Goal: Task Accomplishment & Management: Complete application form

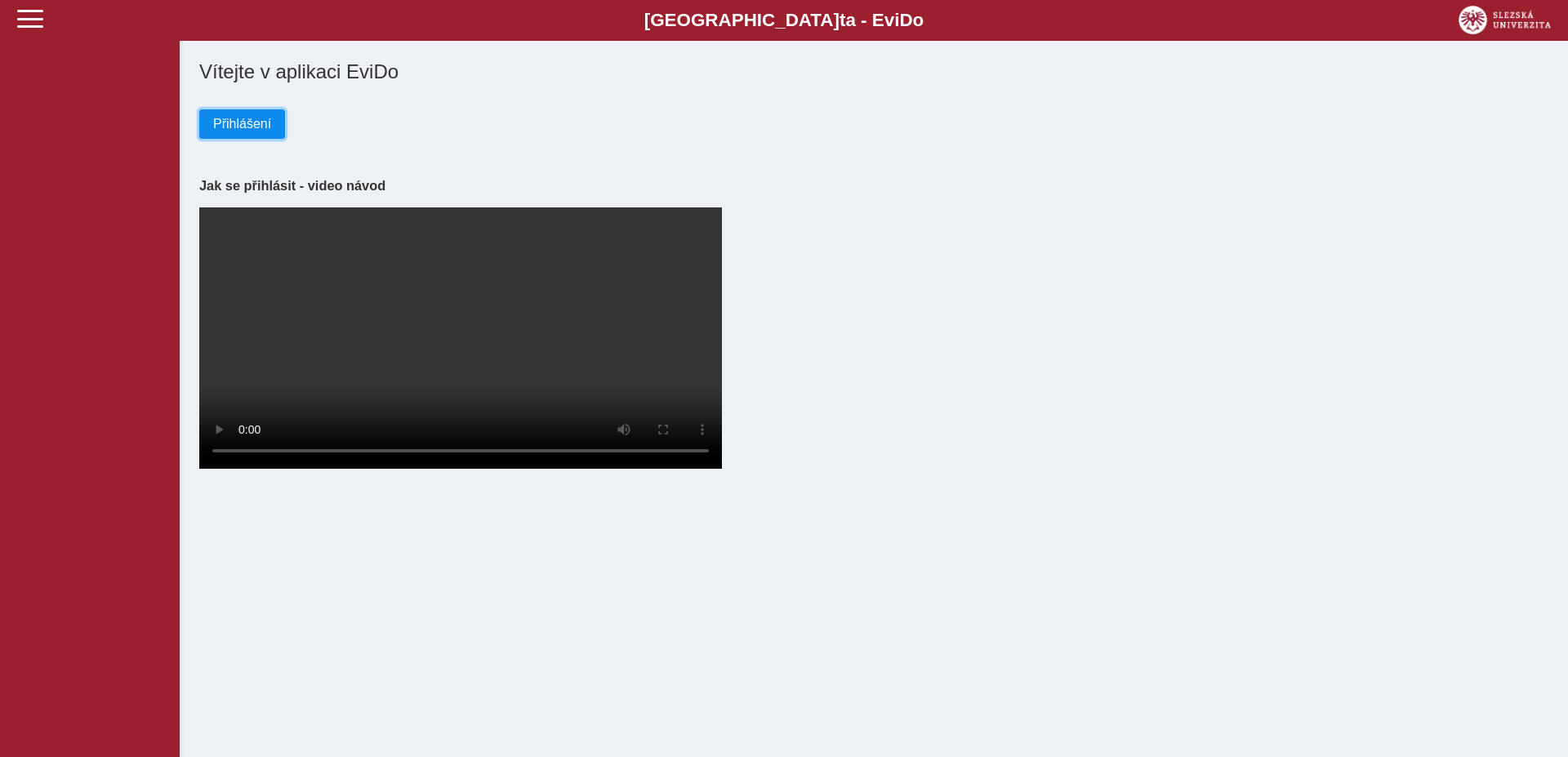
click at [237, 127] on span "Přihlášení" at bounding box center [242, 124] width 58 height 14
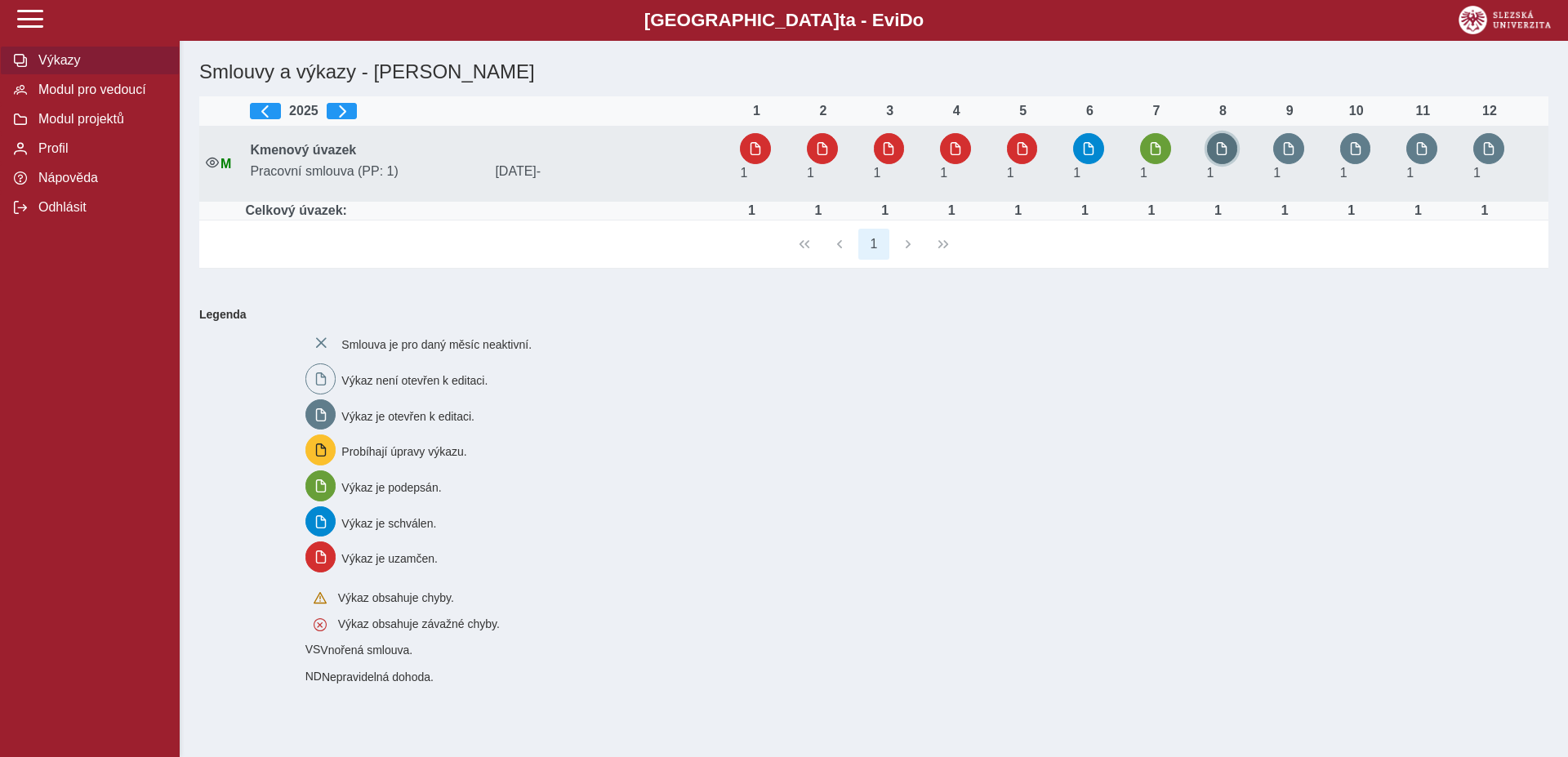
click at [1225, 143] on span "button" at bounding box center [1221, 149] width 13 height 13
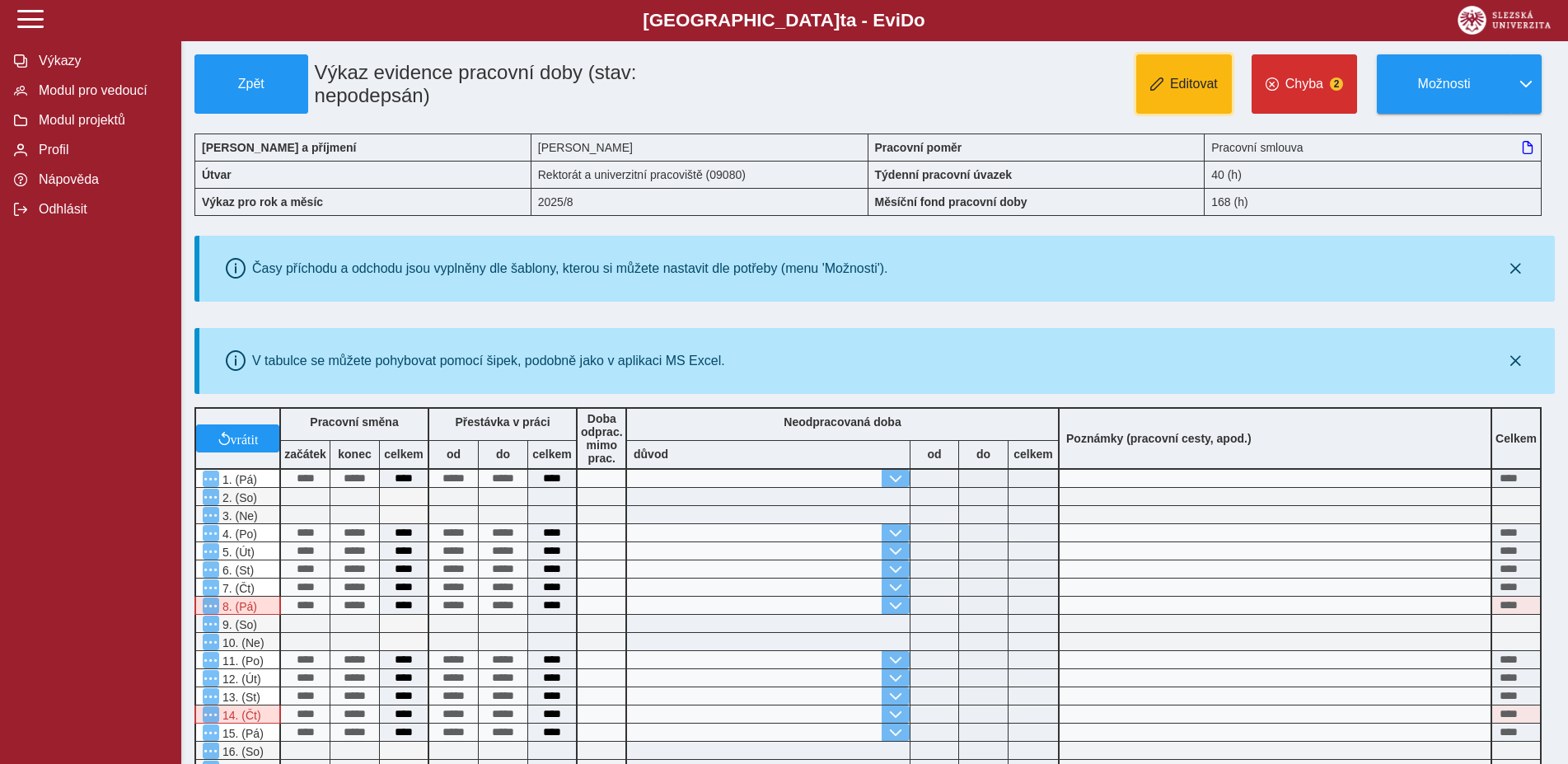
click at [1200, 90] on span "Editovat" at bounding box center [1194, 84] width 48 height 15
type input "**********"
type input "****"
type input "**********"
type input "****"
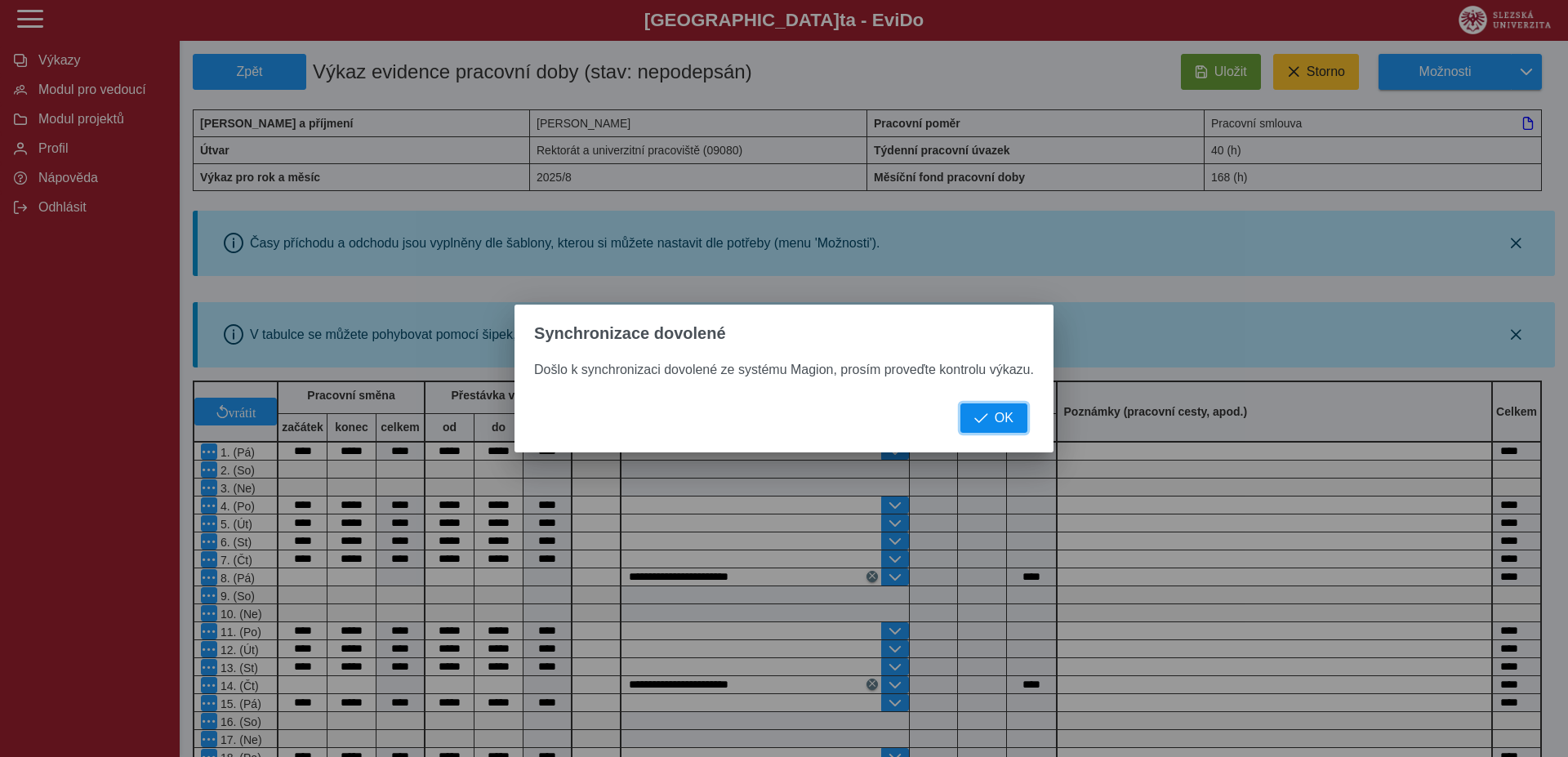
click at [995, 417] on span "OK" at bounding box center [1003, 418] width 19 height 14
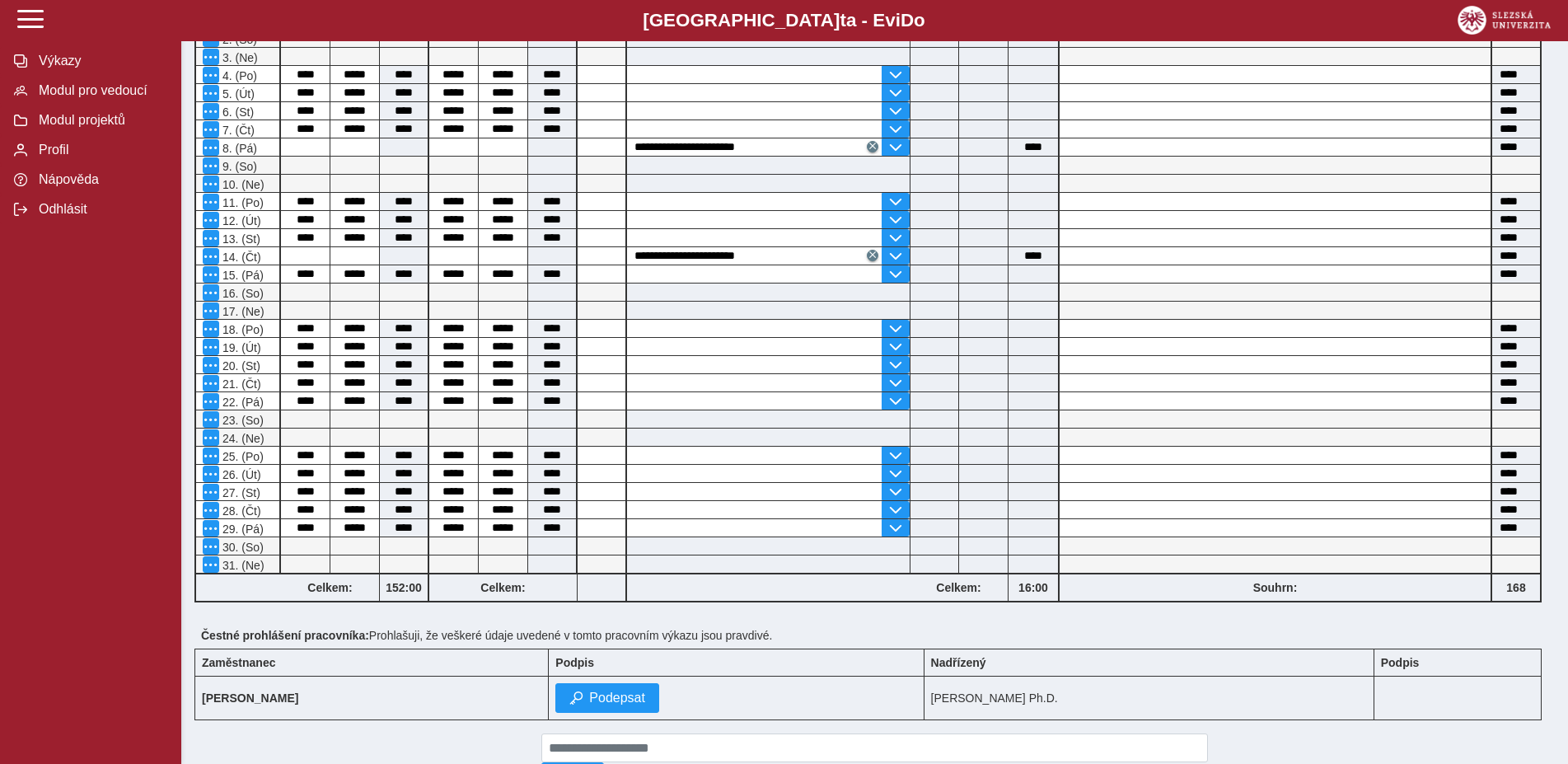
scroll to position [542, 0]
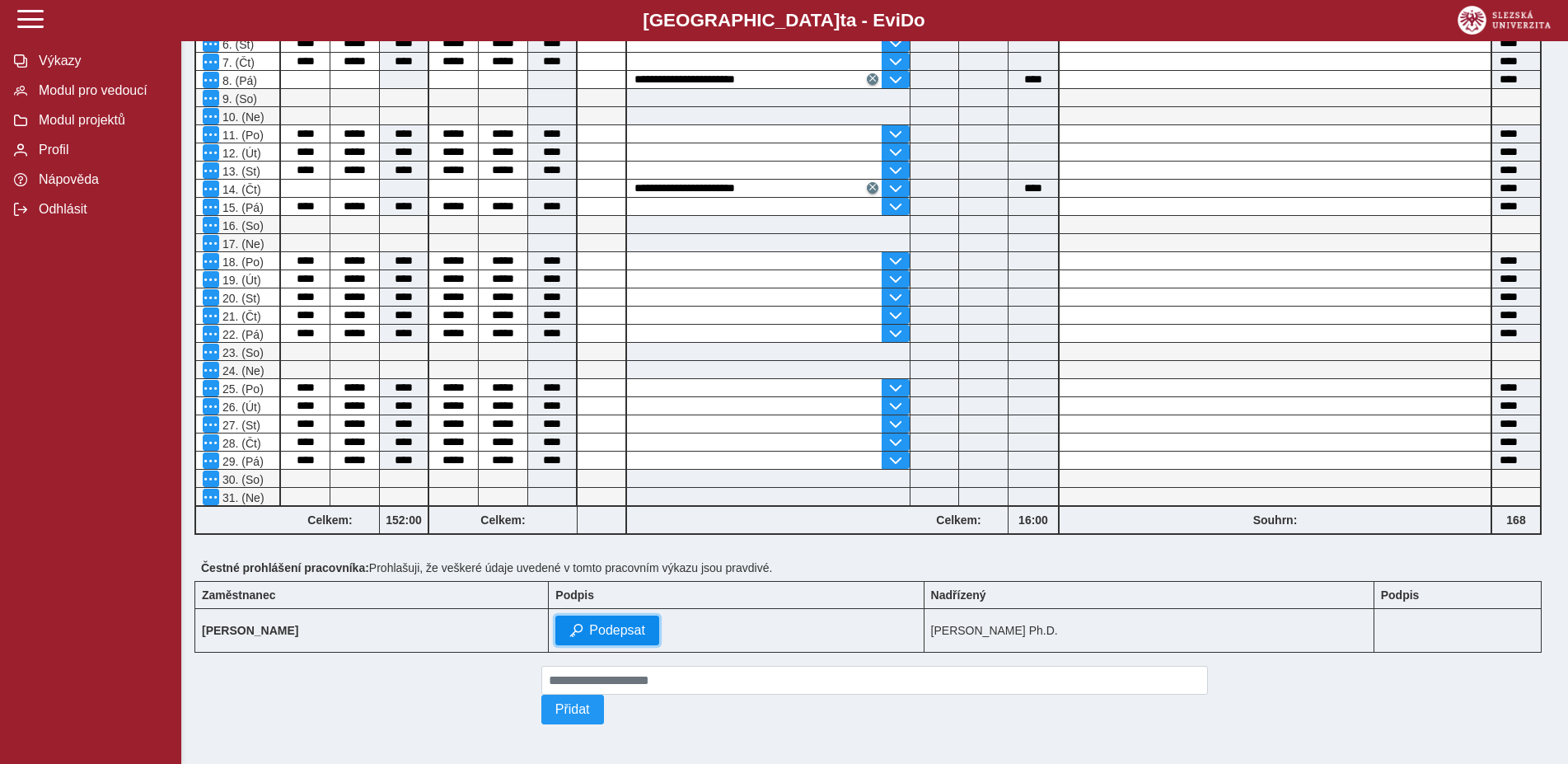
click at [609, 623] on span "Podepsat" at bounding box center [617, 631] width 56 height 15
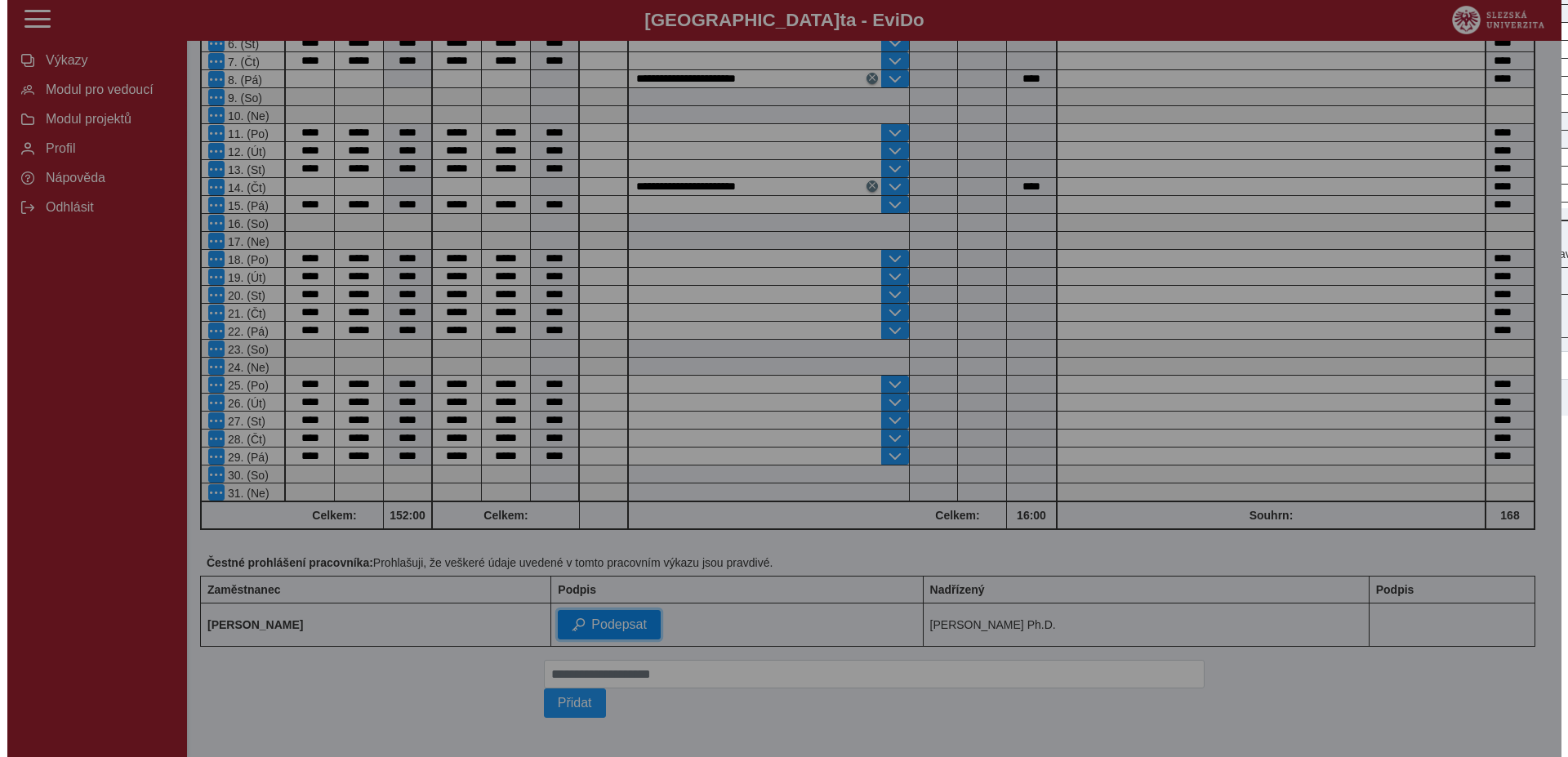
scroll to position [514, 0]
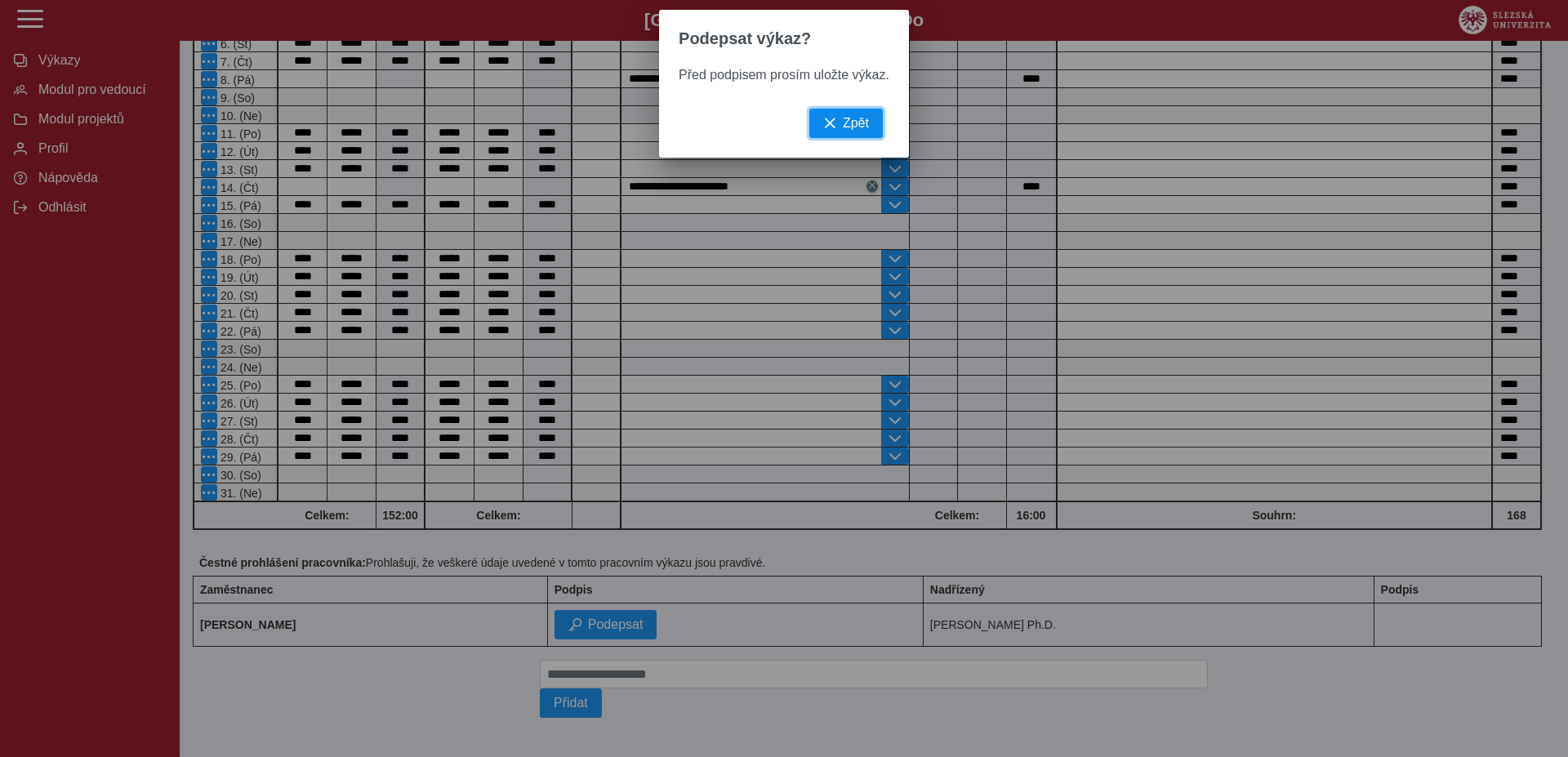
click at [853, 130] on span "Zpět" at bounding box center [856, 123] width 26 height 14
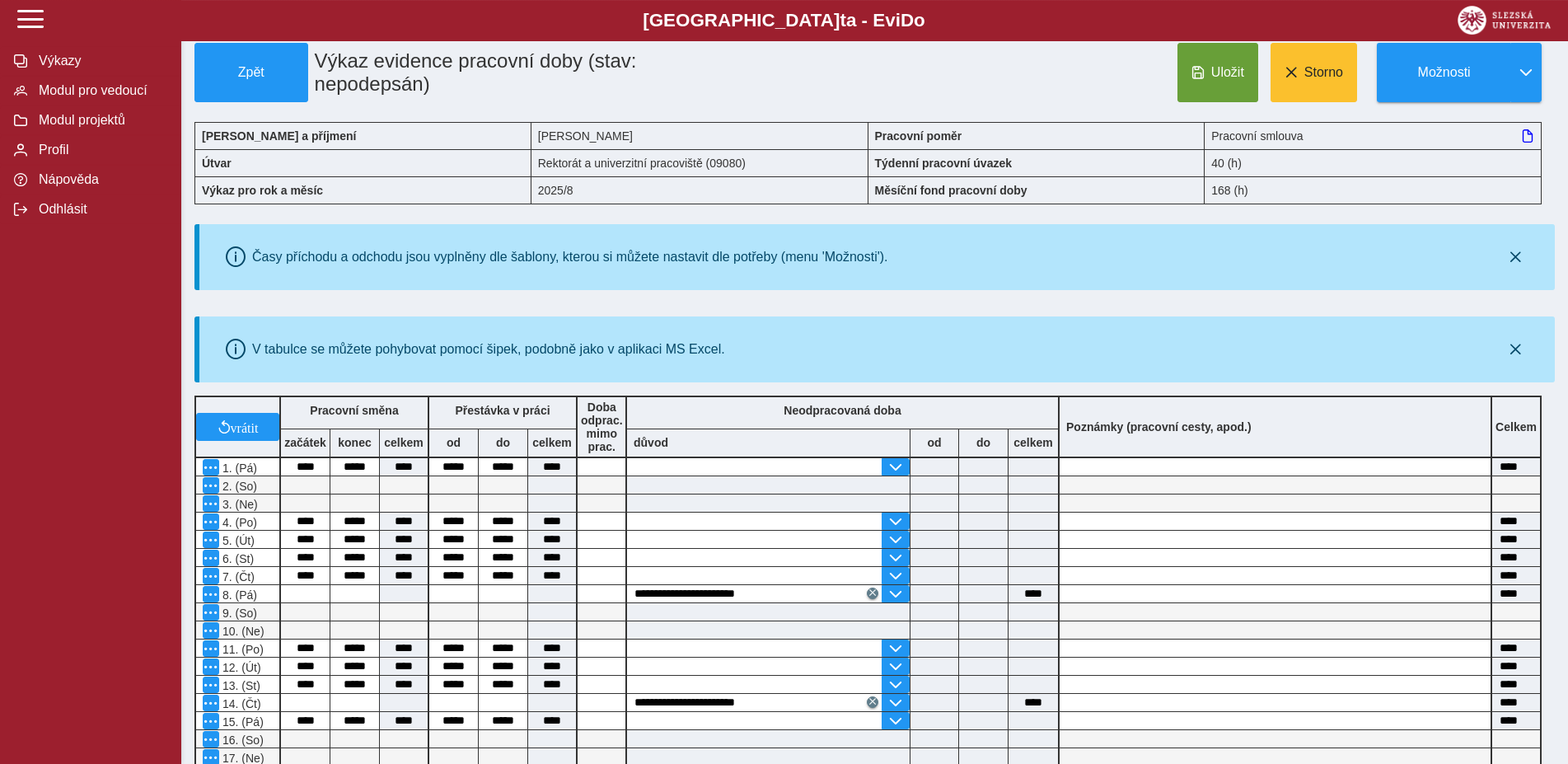
scroll to position [0, 0]
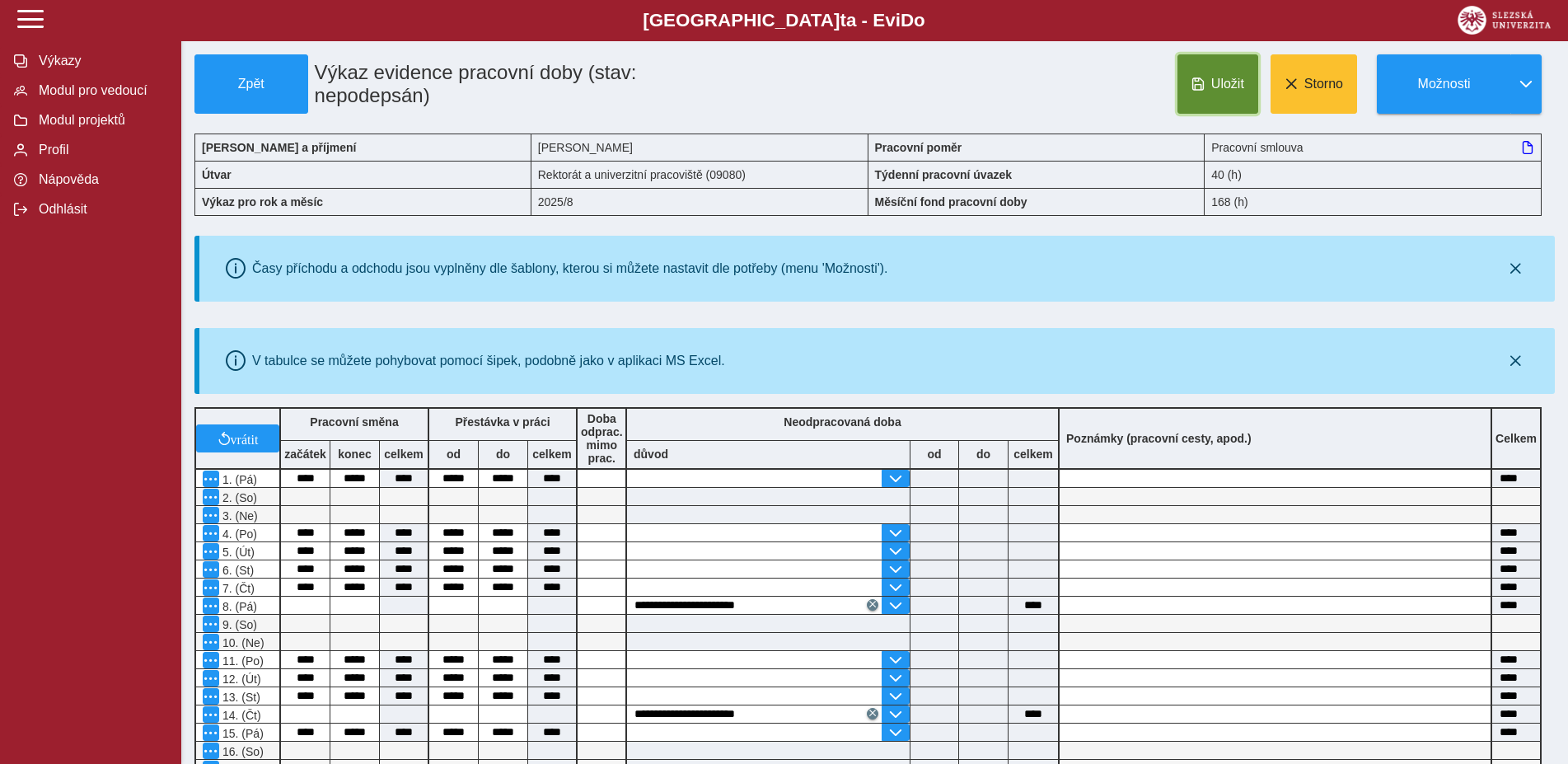
click at [1224, 77] on span "Uložit" at bounding box center [1228, 84] width 33 height 15
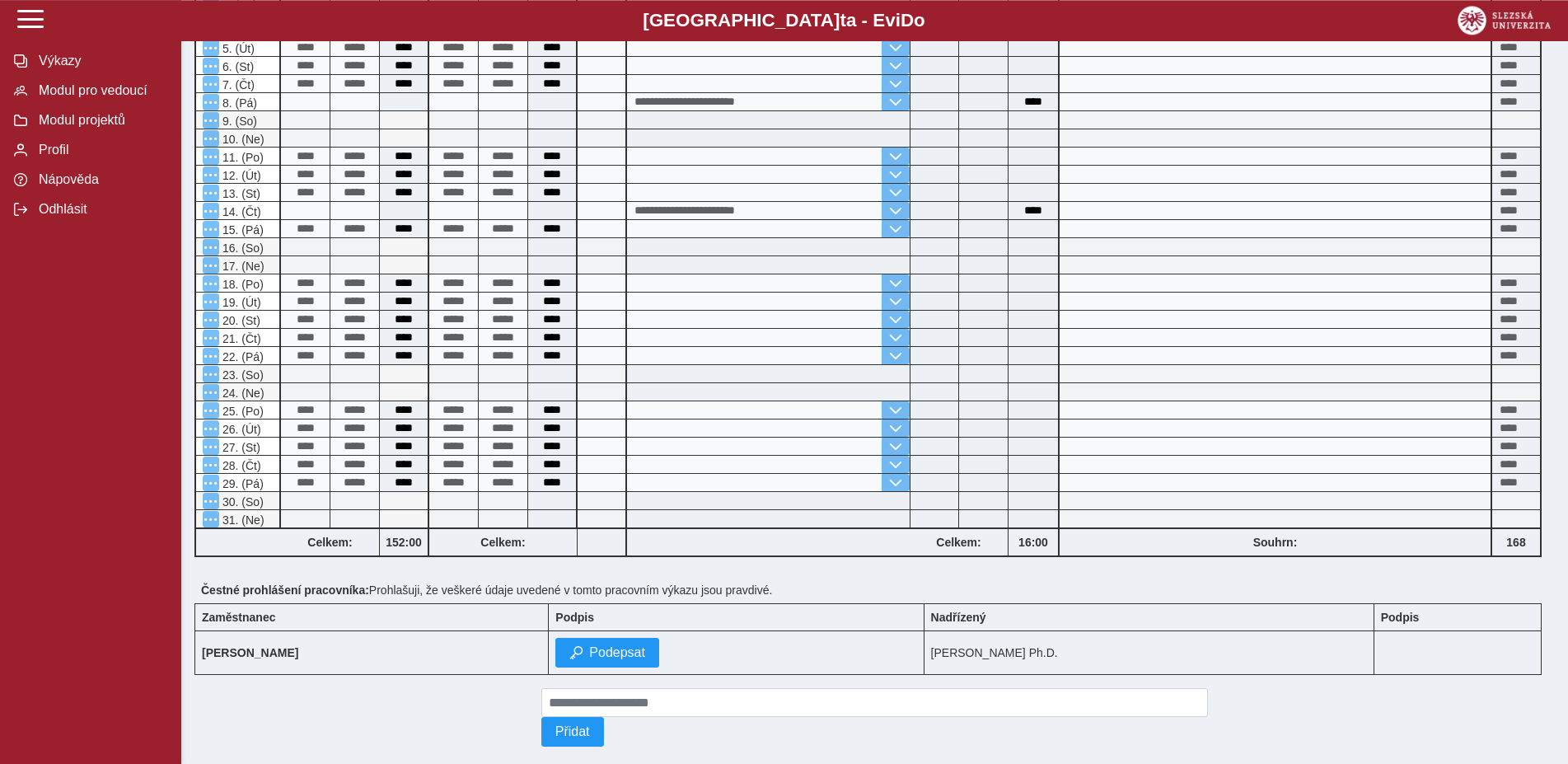
scroll to position [542, 0]
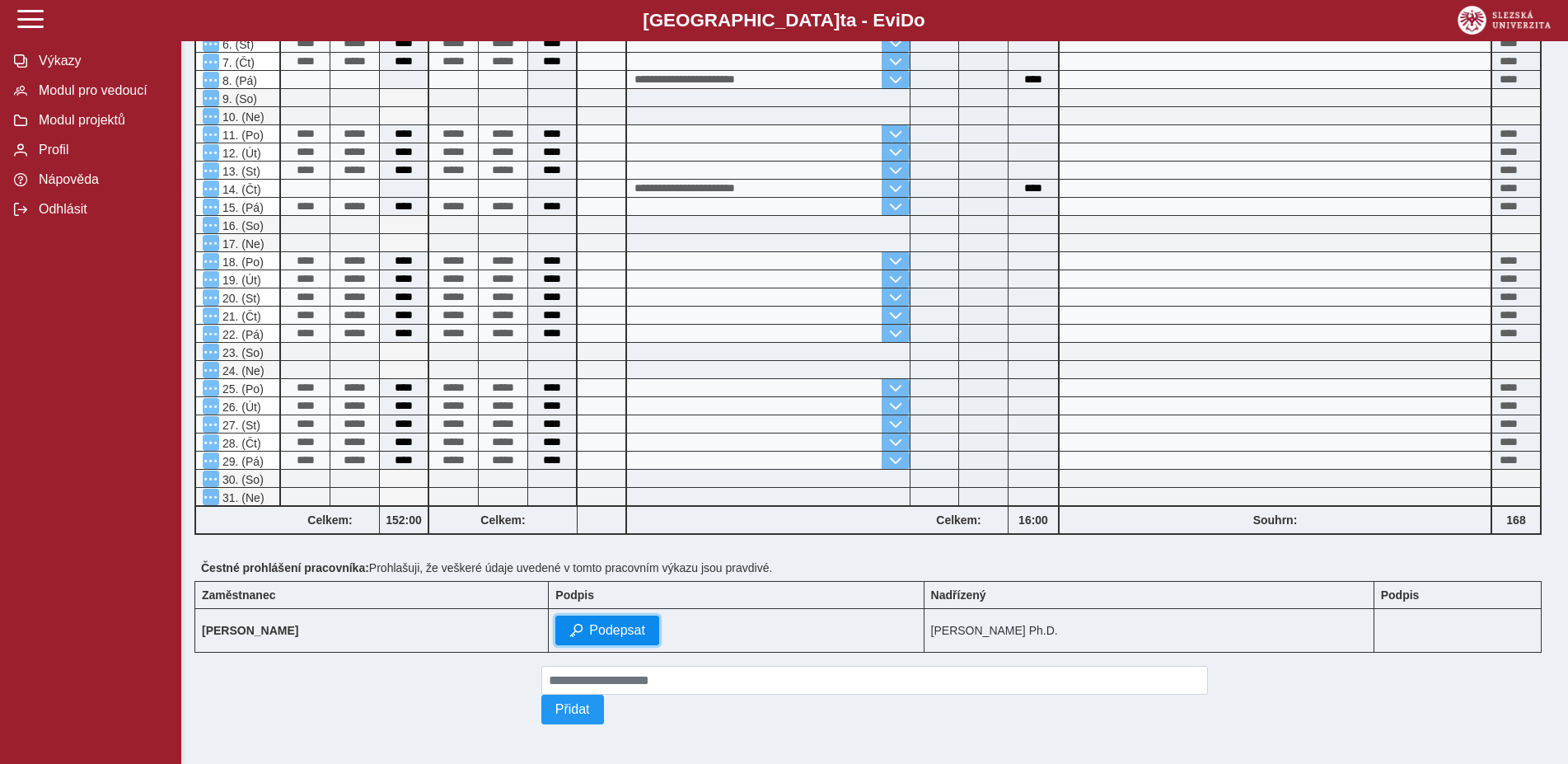
click at [603, 623] on span "Podepsat" at bounding box center [617, 631] width 56 height 15
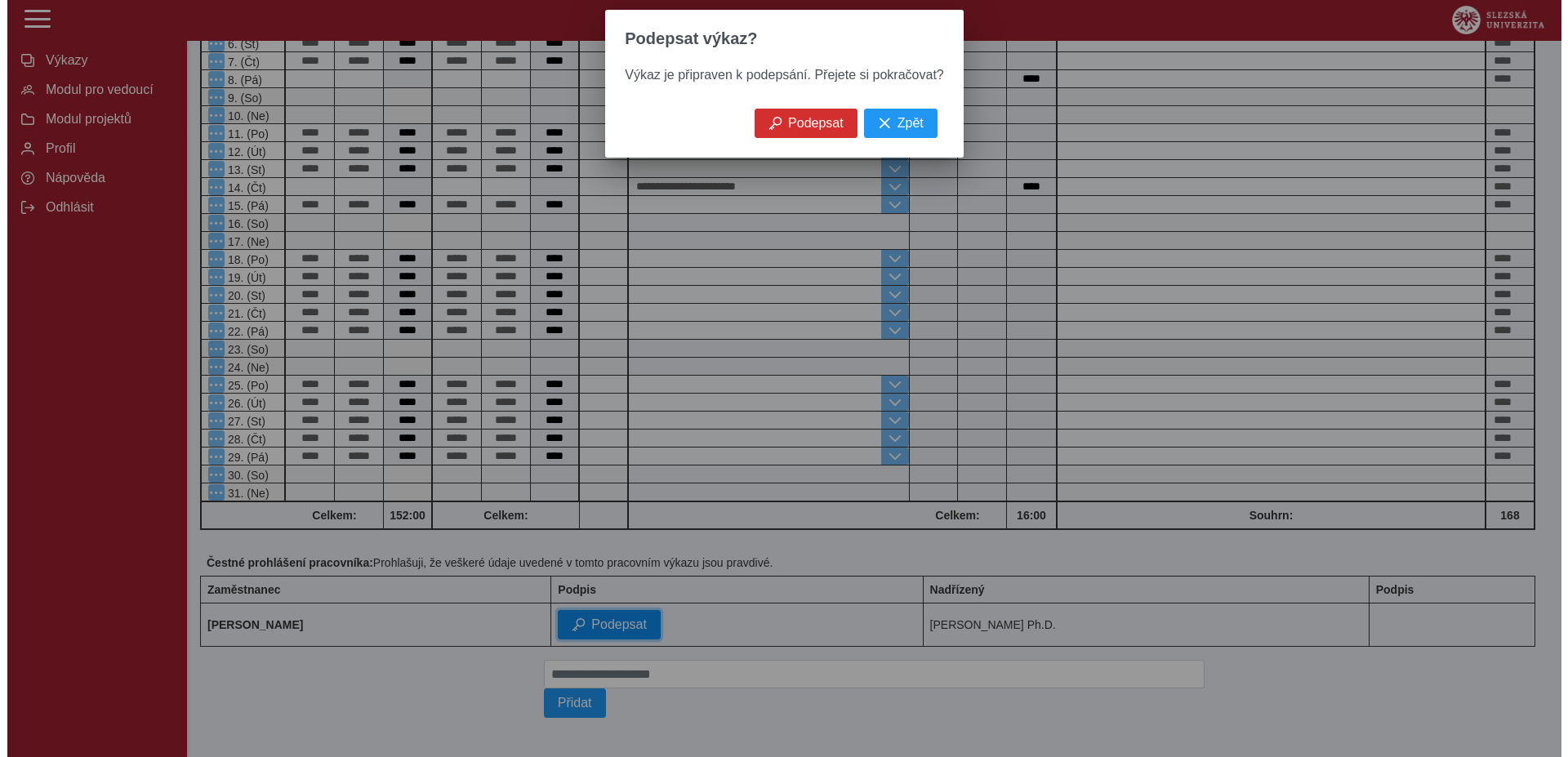
scroll to position [514, 0]
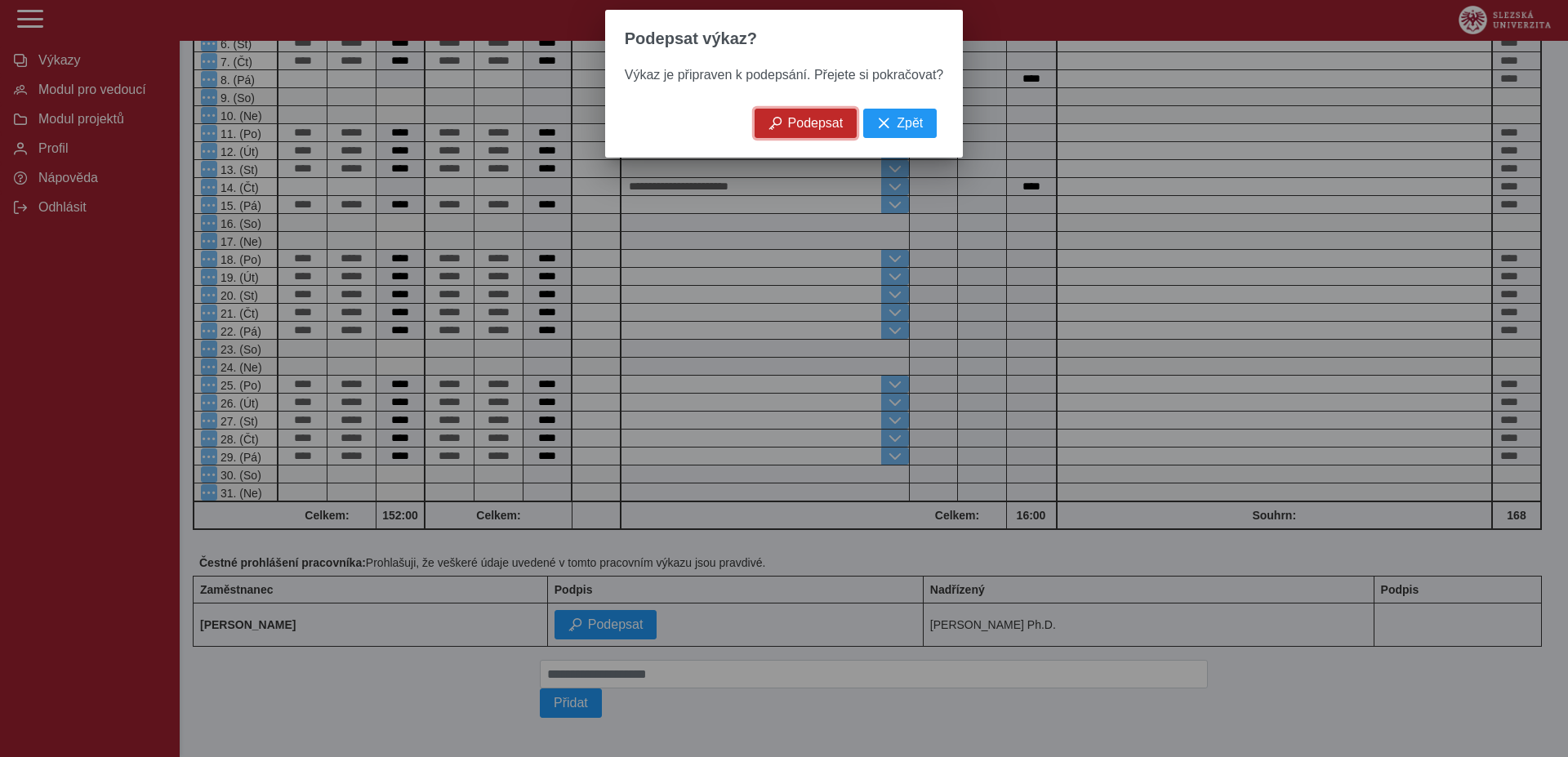
click at [823, 124] on span "Podepsat" at bounding box center [815, 123] width 55 height 14
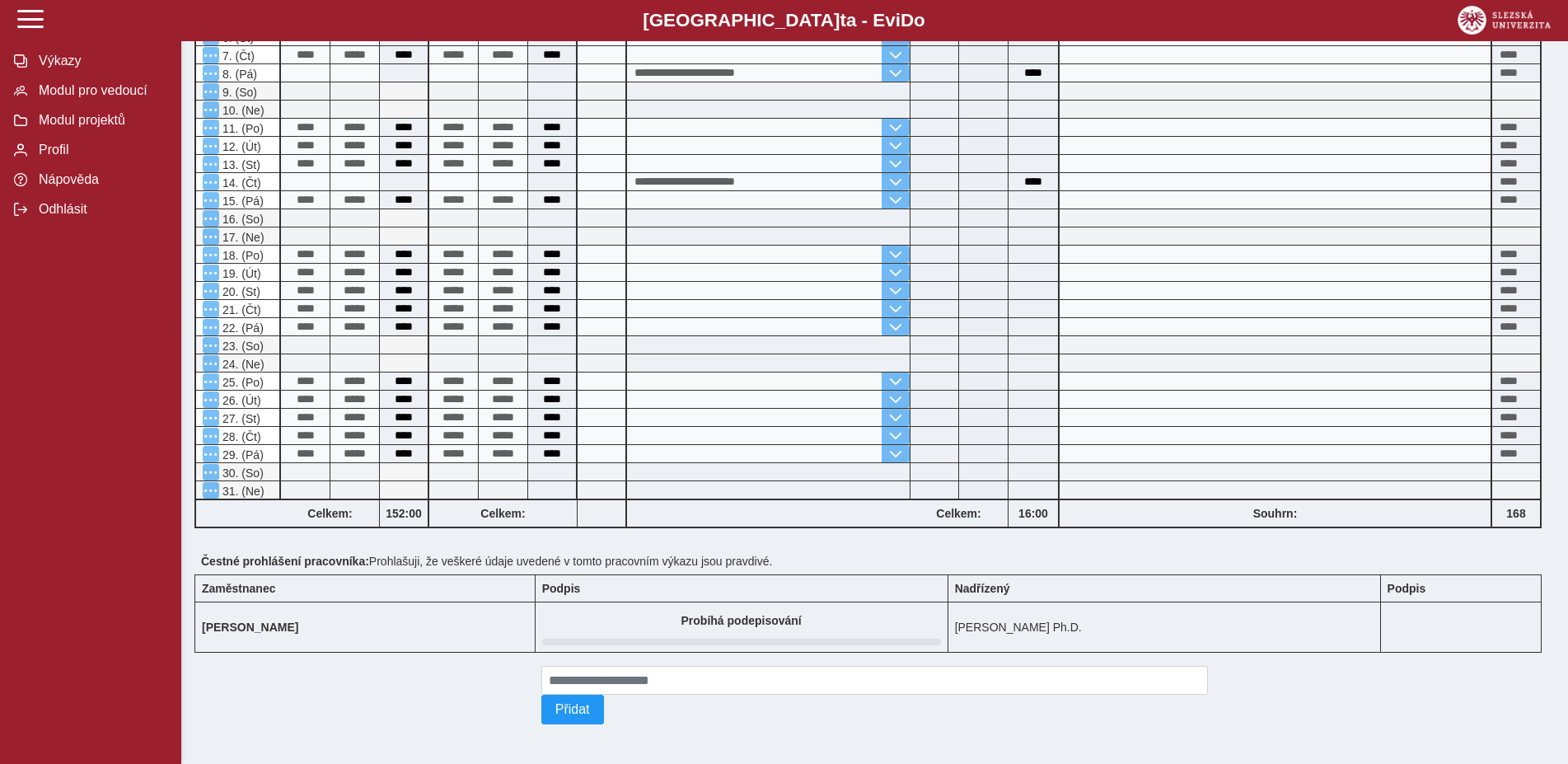
scroll to position [0, 0]
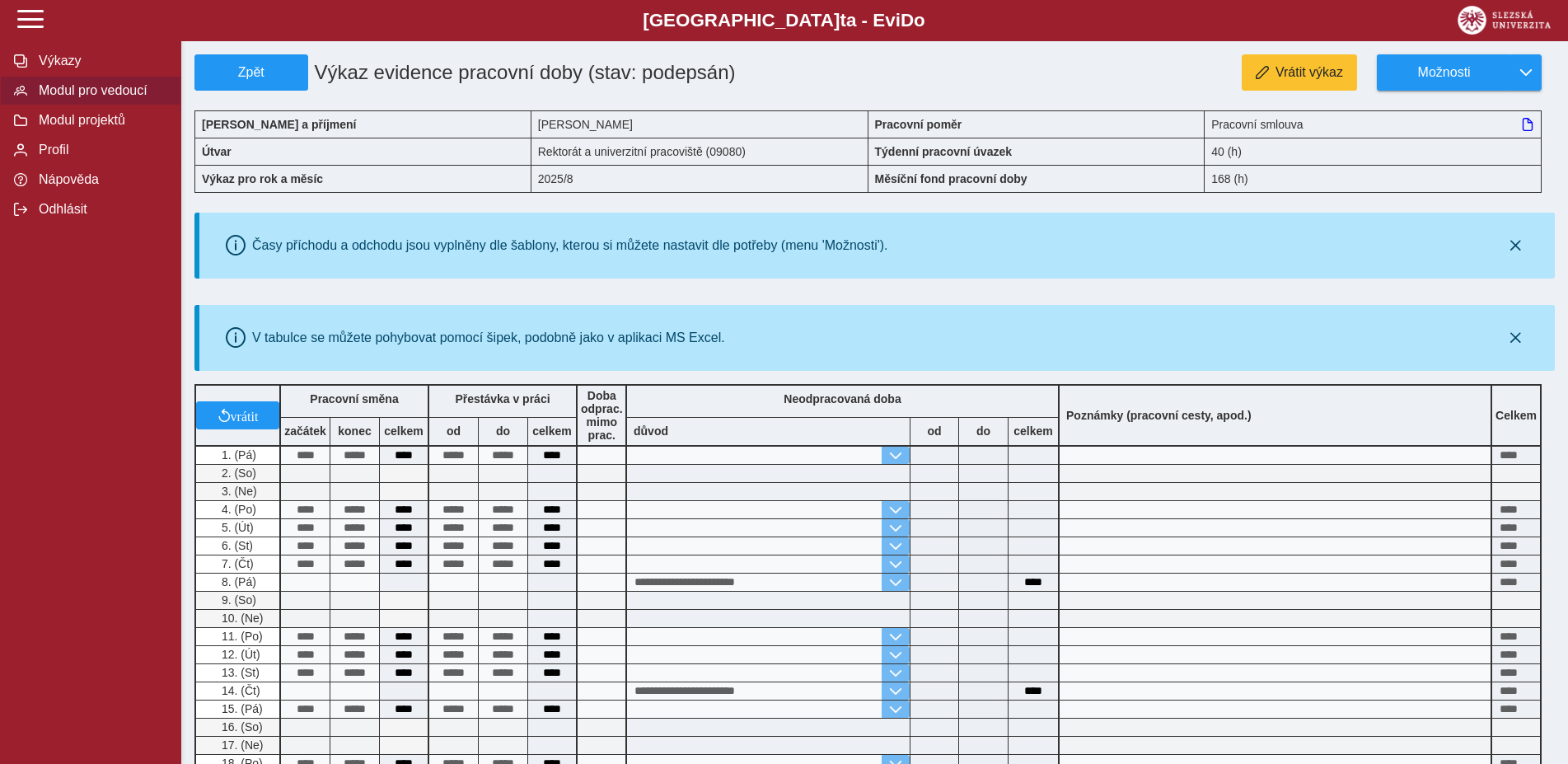
click at [89, 98] on span "Modul pro vedoucí" at bounding box center [101, 90] width 133 height 15
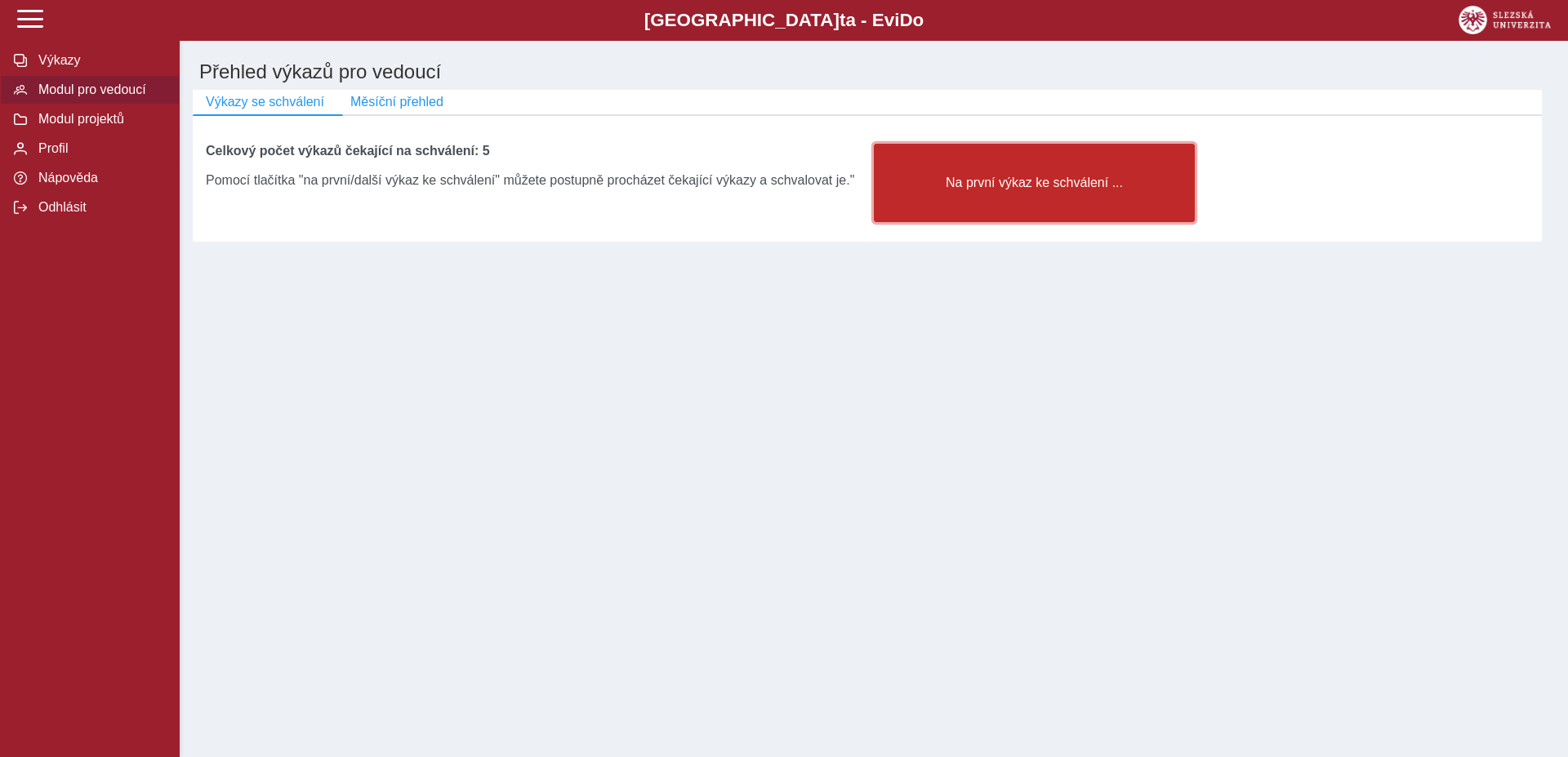
click at [1028, 188] on span "Na první výkaz ke schválení ..." at bounding box center [1034, 183] width 293 height 14
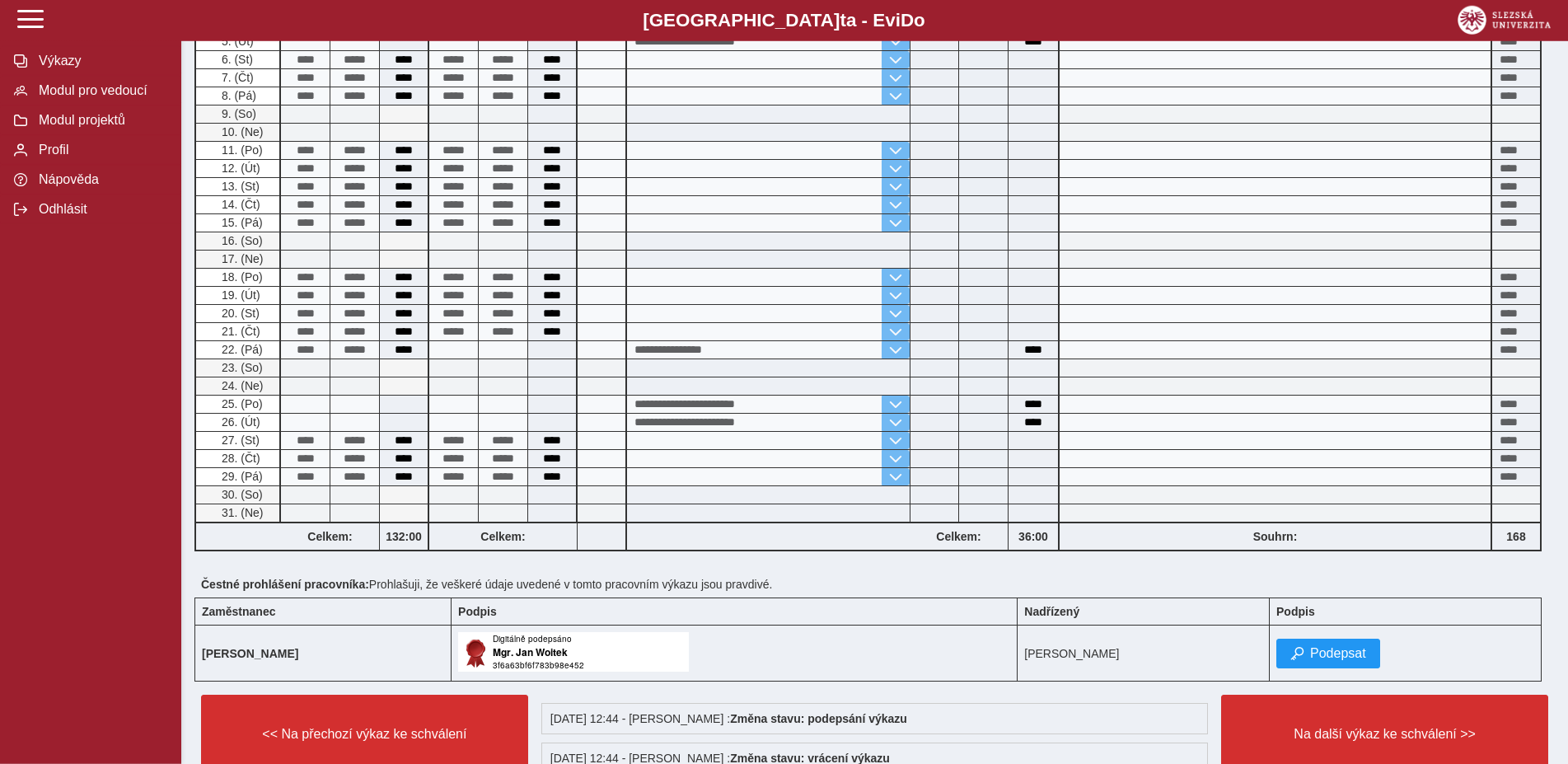
scroll to position [420, 0]
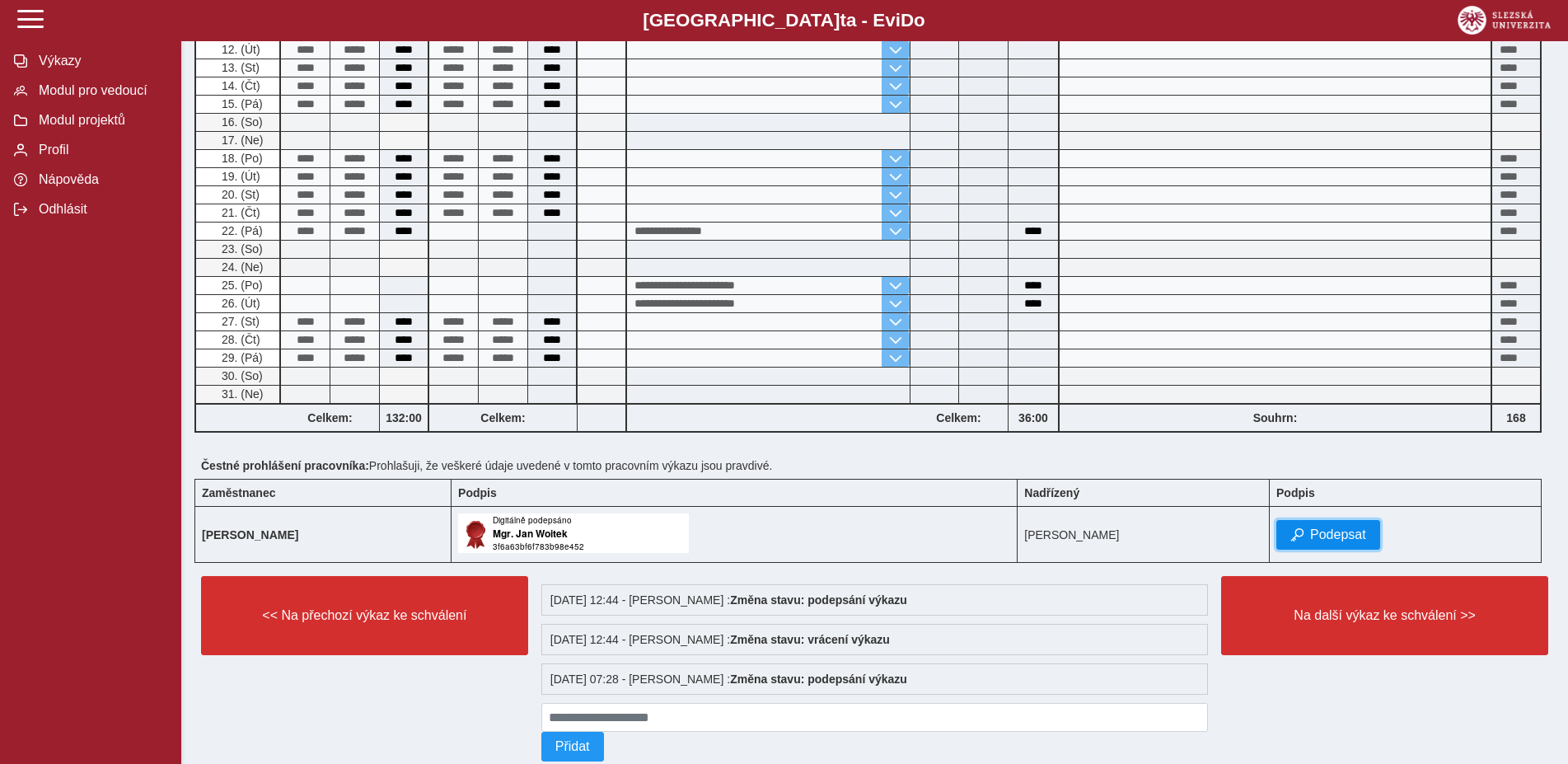
click at [1326, 535] on span "Podepsat" at bounding box center [1338, 535] width 56 height 15
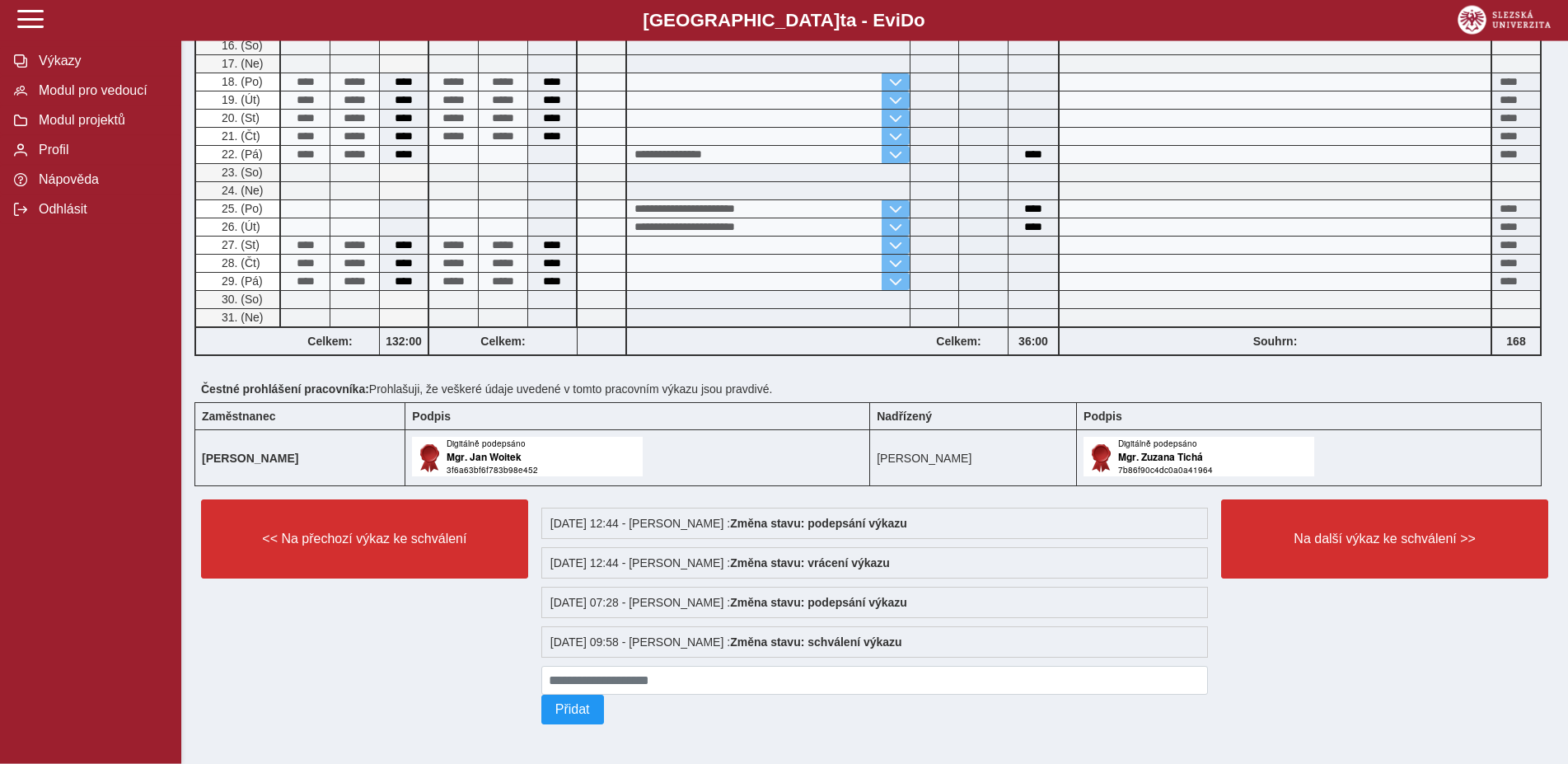
scroll to position [504, 0]
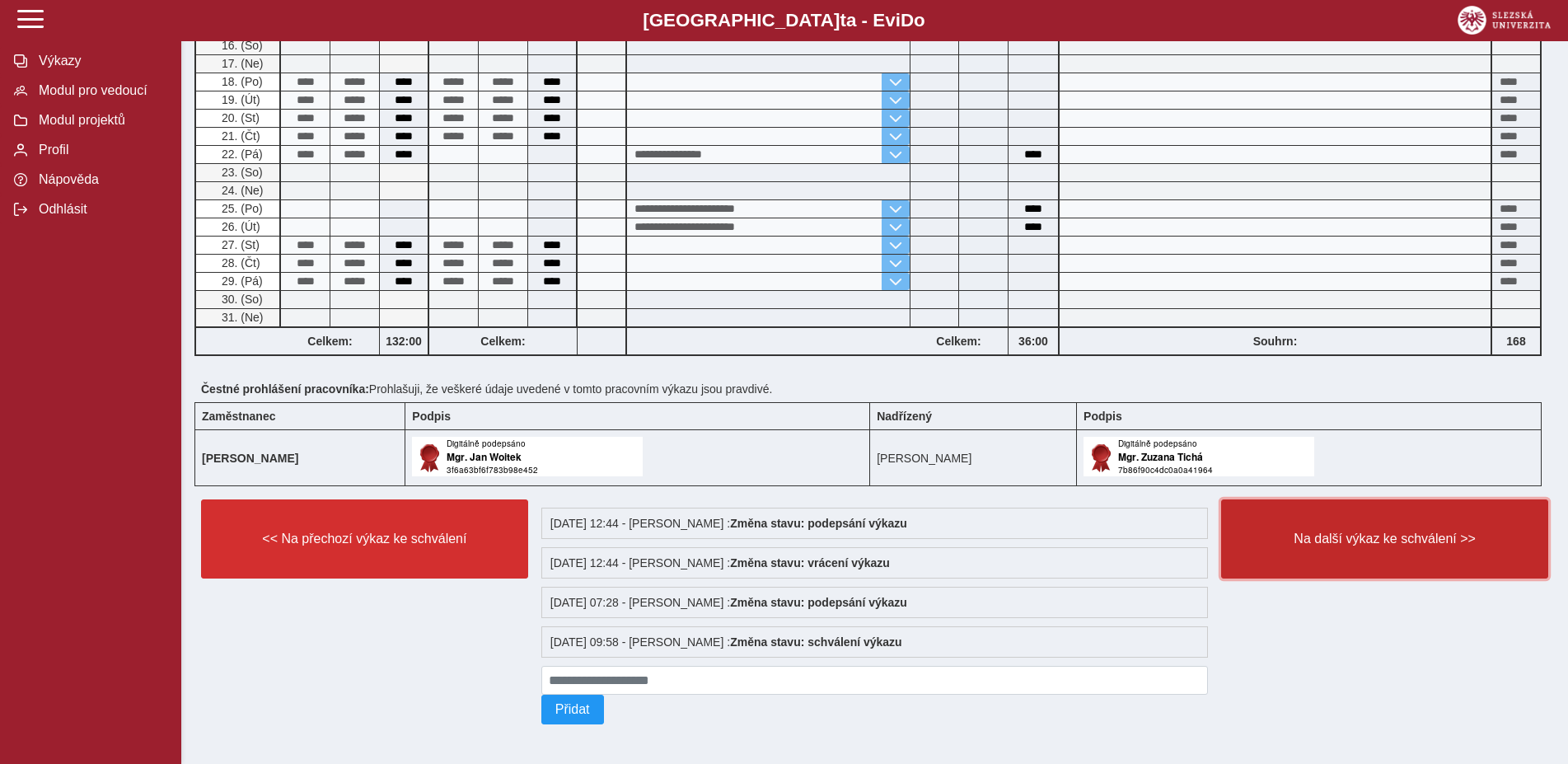
click at [1351, 532] on span "Na další výkaz ke schválení >>" at bounding box center [1384, 539] width 299 height 15
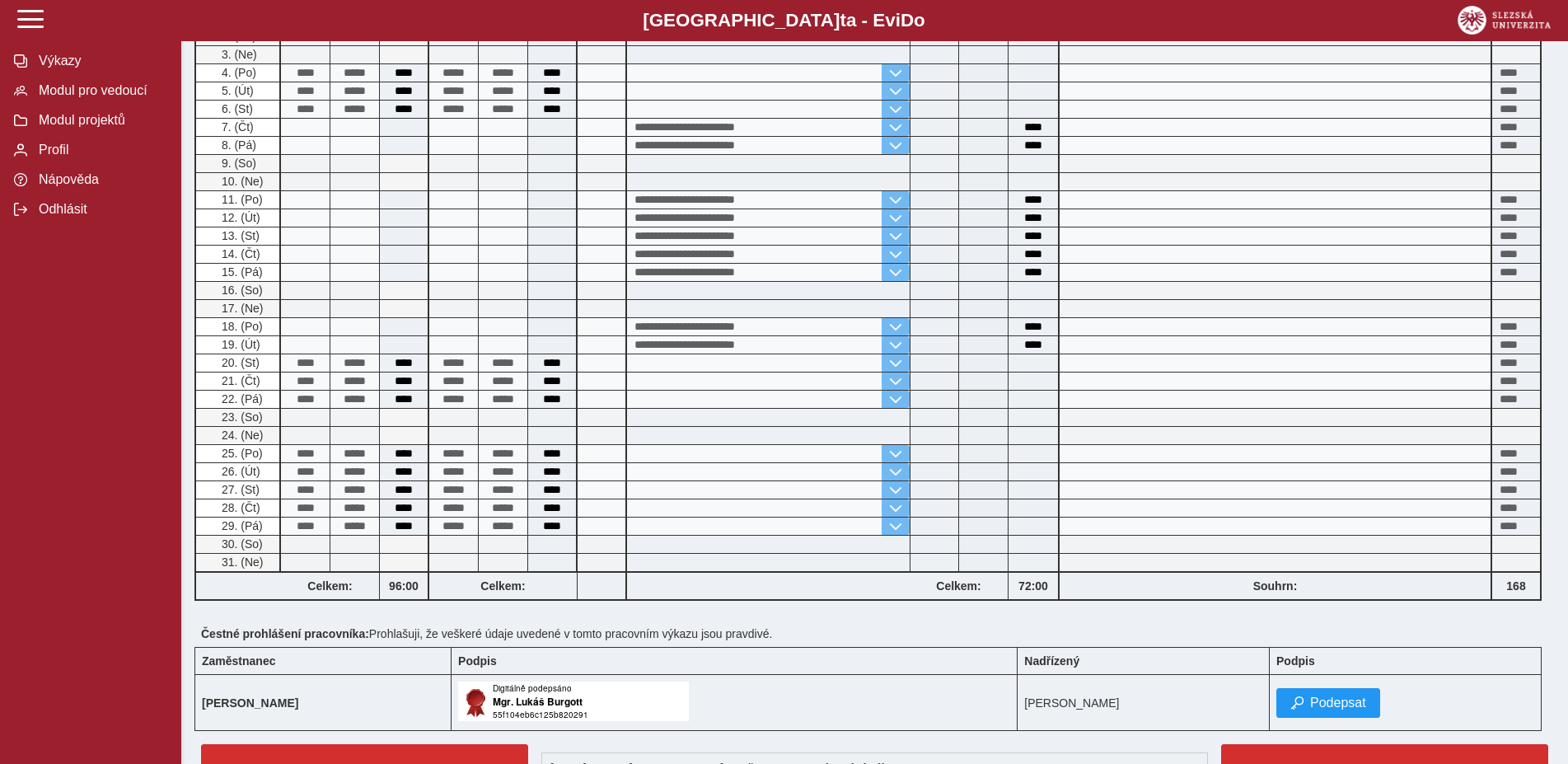
scroll to position [394, 0]
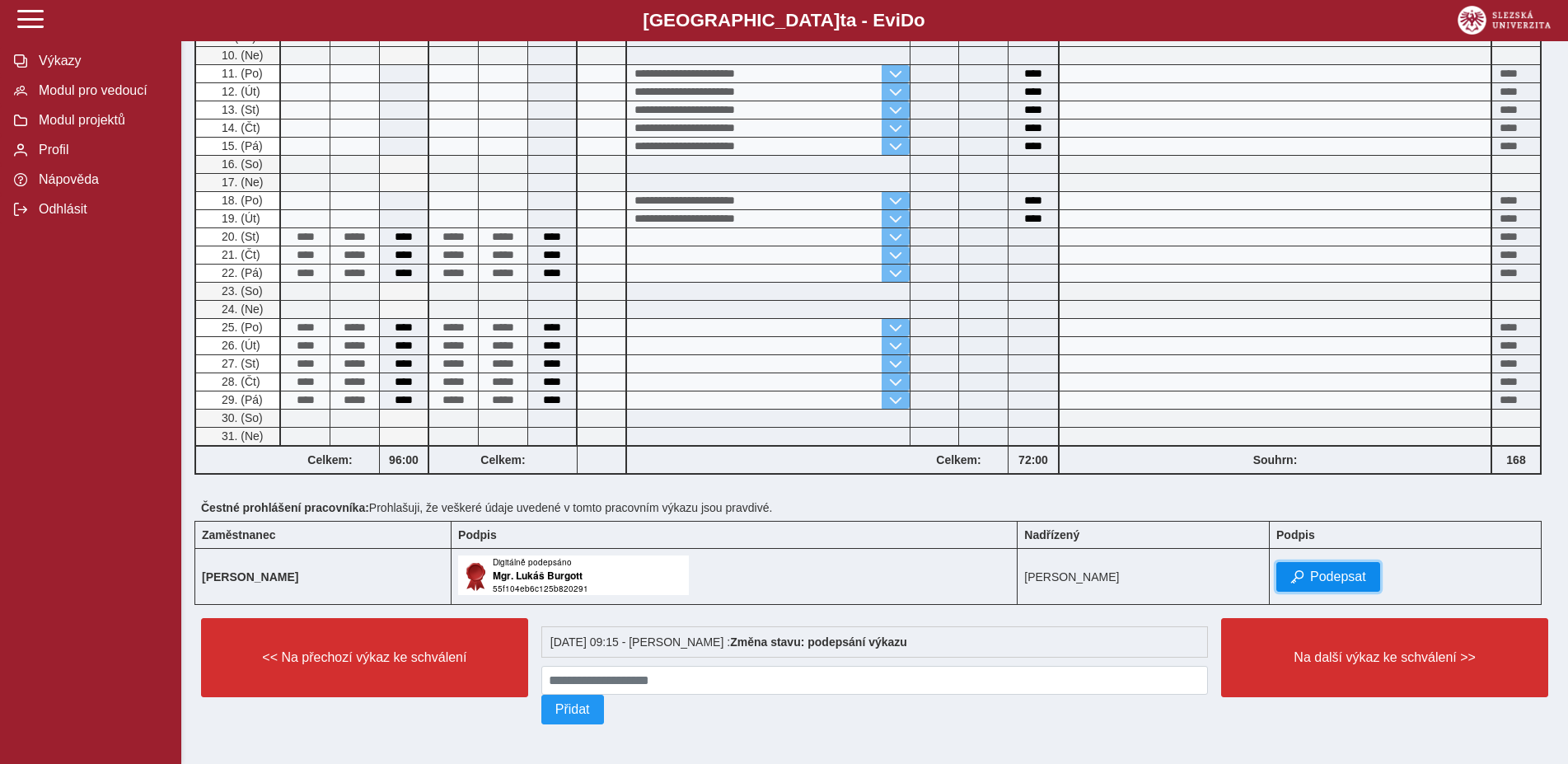
click at [1344, 569] on span "Podepsat" at bounding box center [1338, 577] width 56 height 15
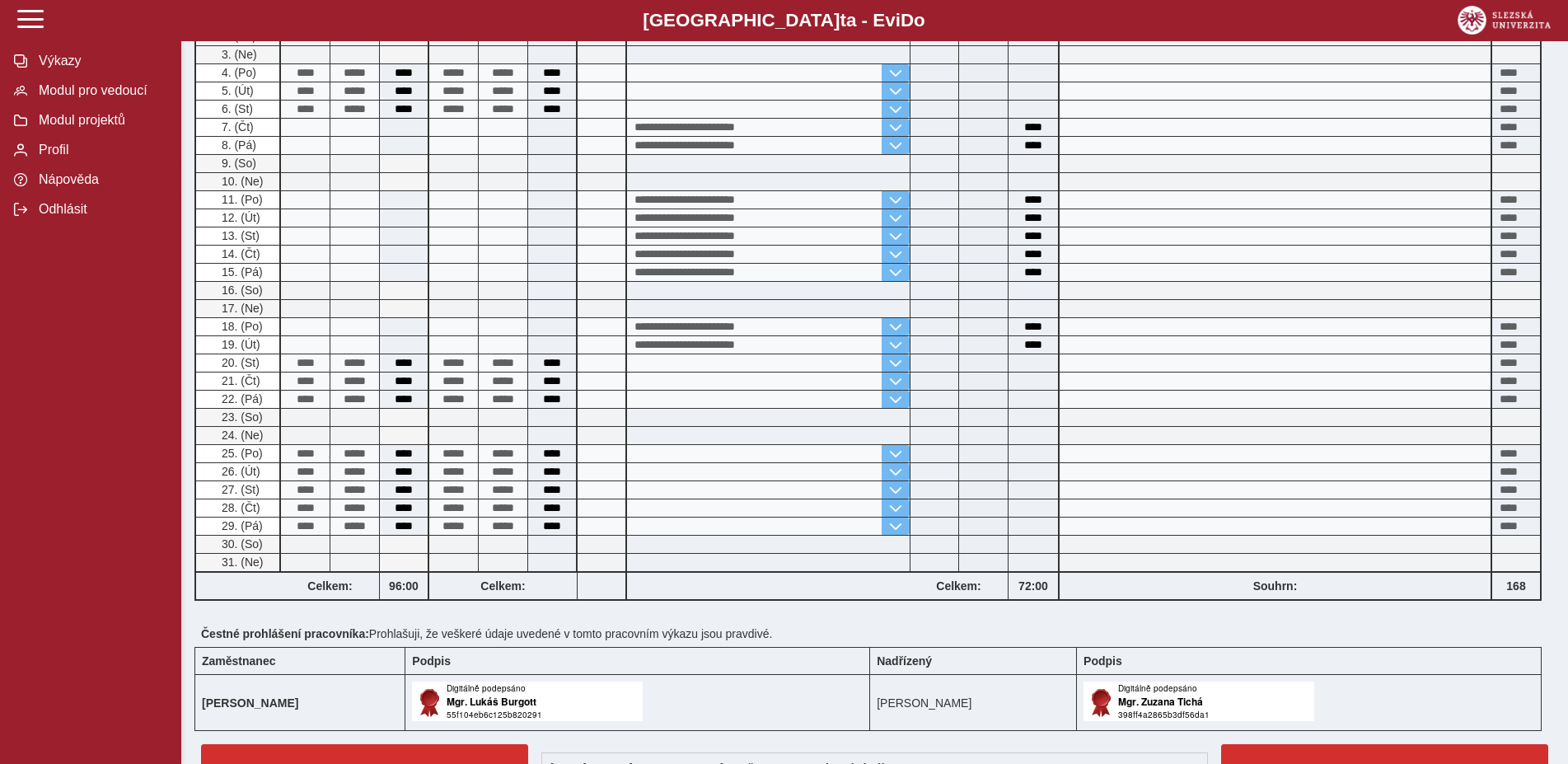
scroll to position [420, 0]
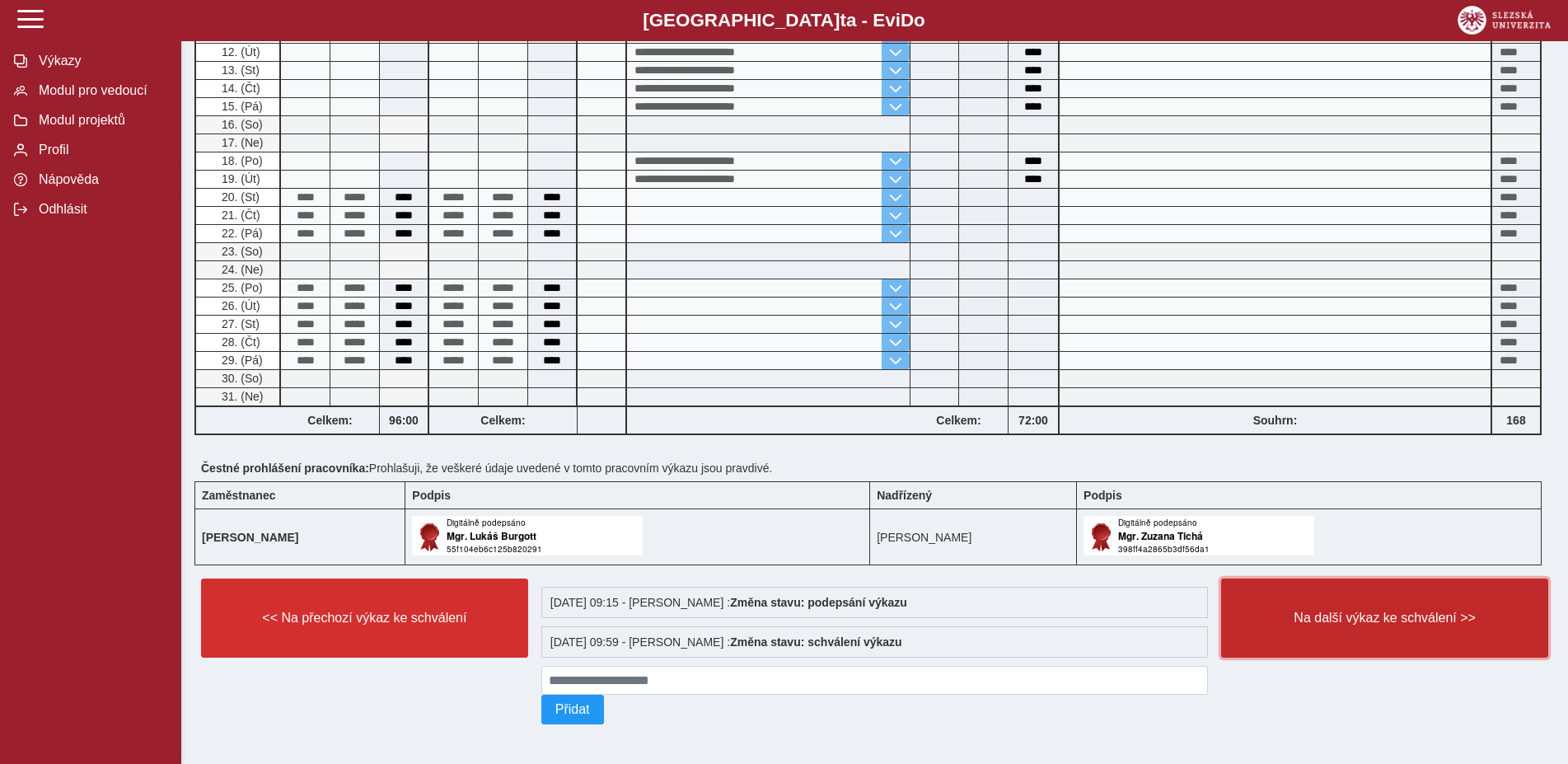
click at [1389, 619] on span "Na další výkaz ke schválení >>" at bounding box center [1384, 618] width 299 height 15
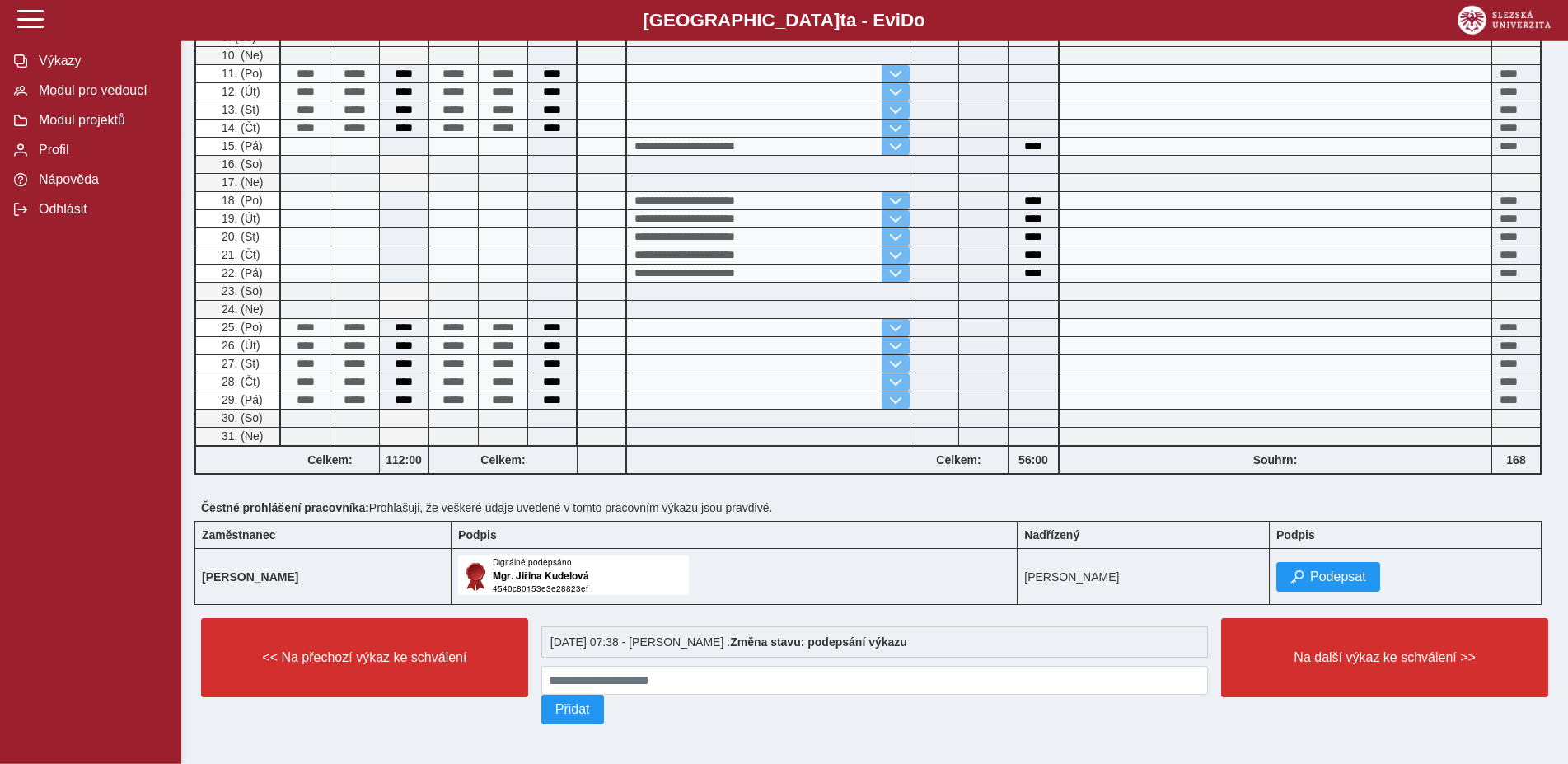
scroll to position [578, 0]
click at [1350, 569] on span "Podepsat" at bounding box center [1338, 577] width 56 height 15
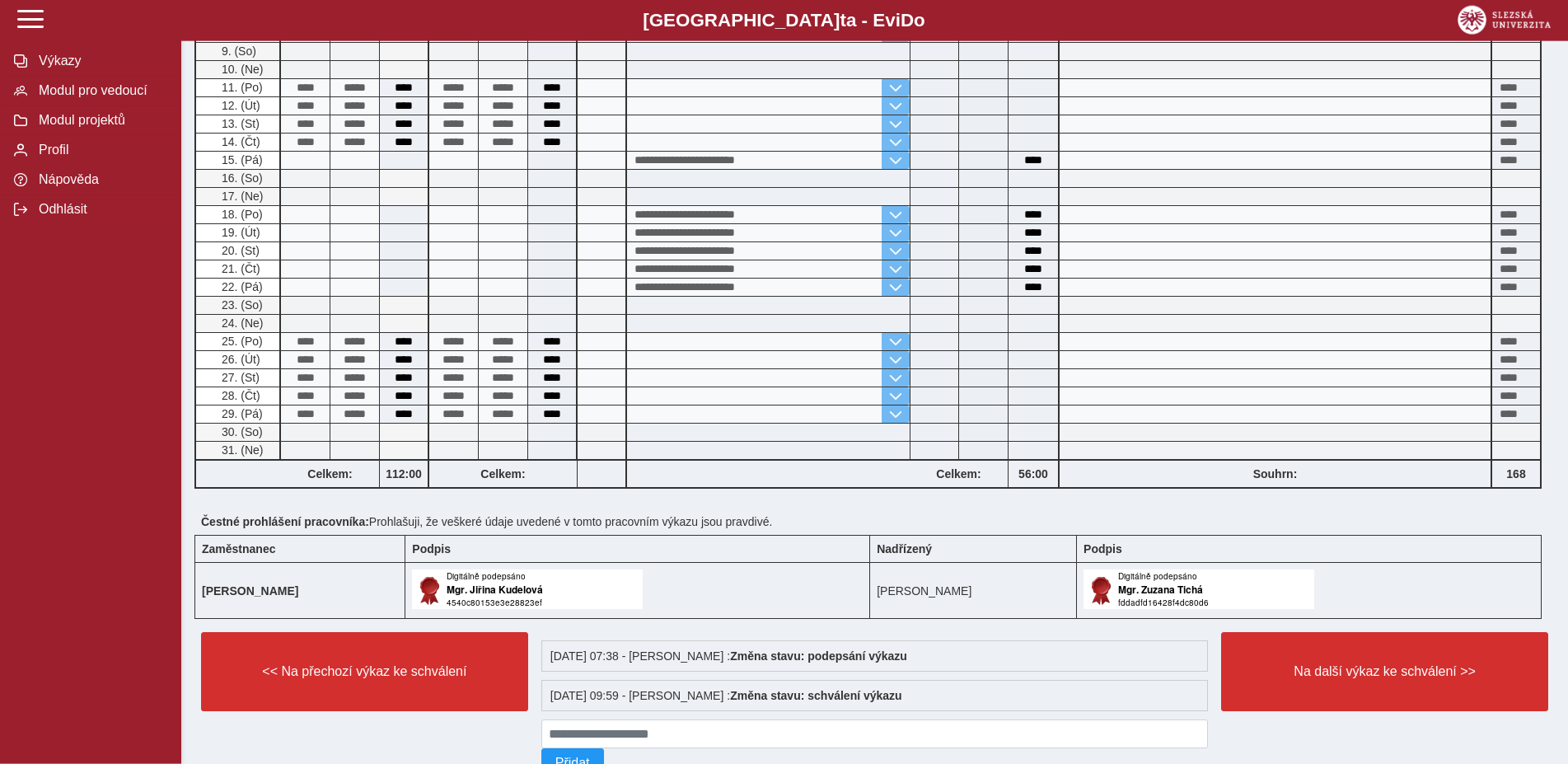
scroll to position [589, 0]
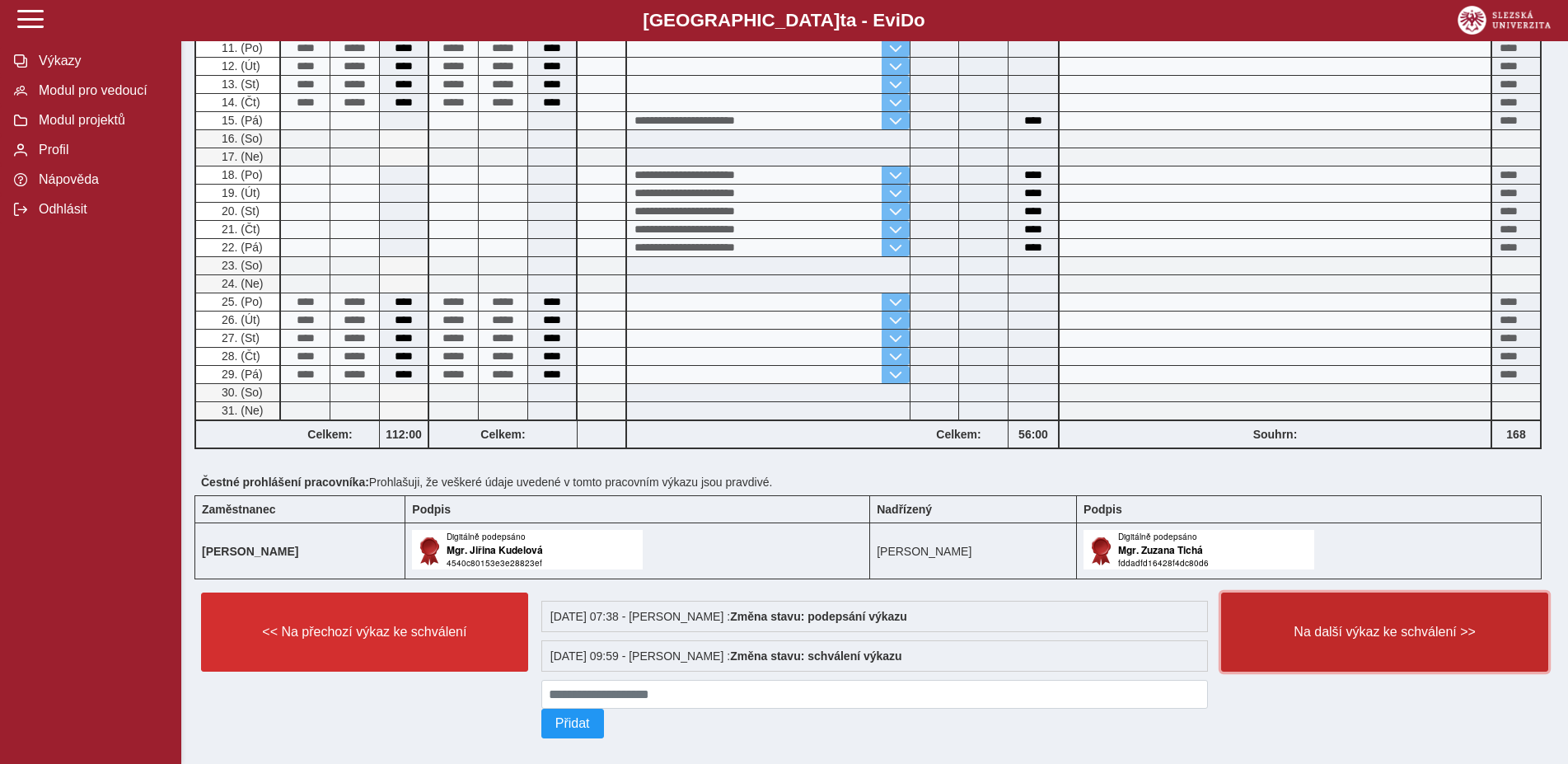
click at [1400, 635] on span "Na další výkaz ke schválení >>" at bounding box center [1384, 632] width 299 height 15
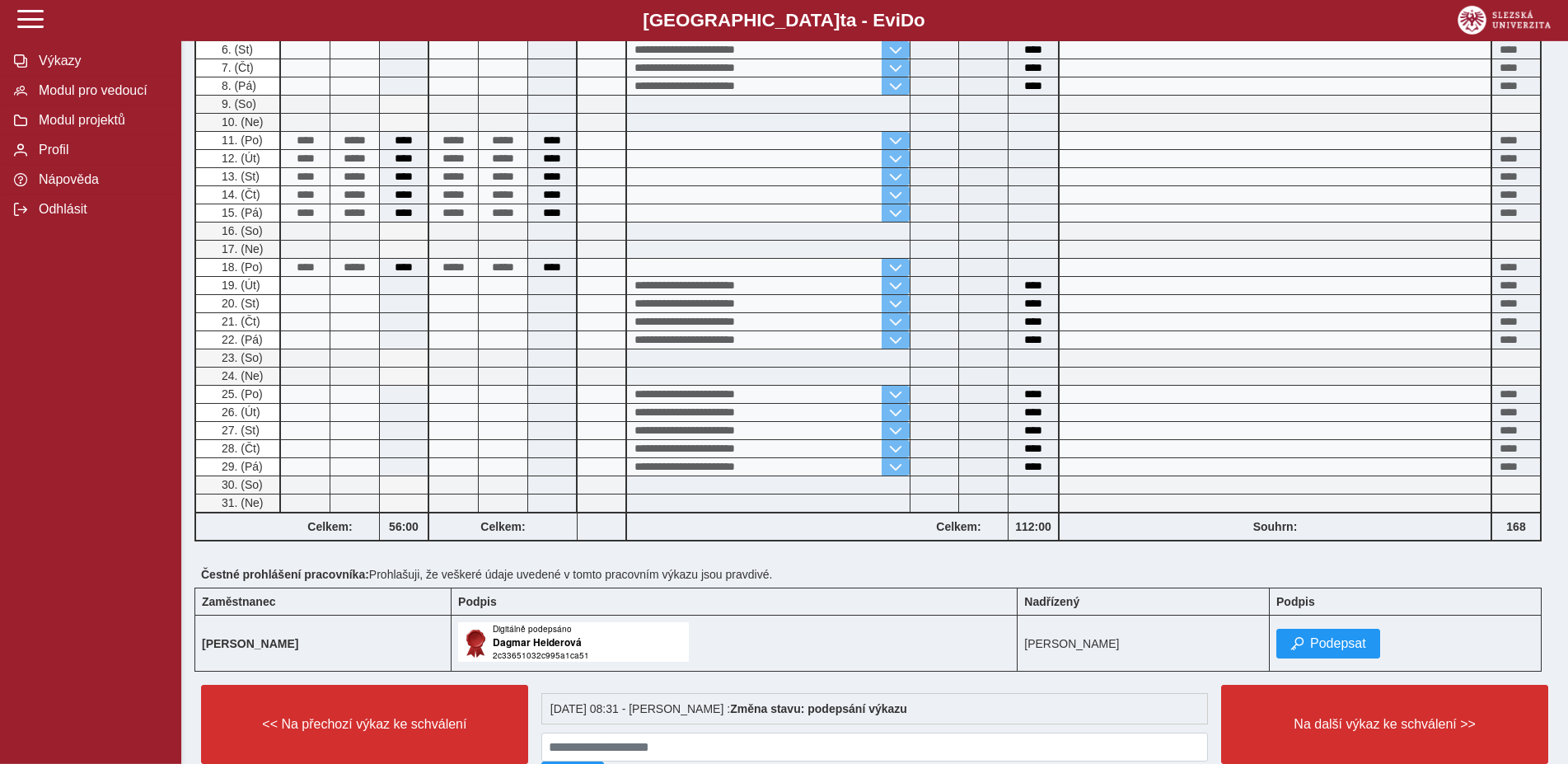
scroll to position [578, 0]
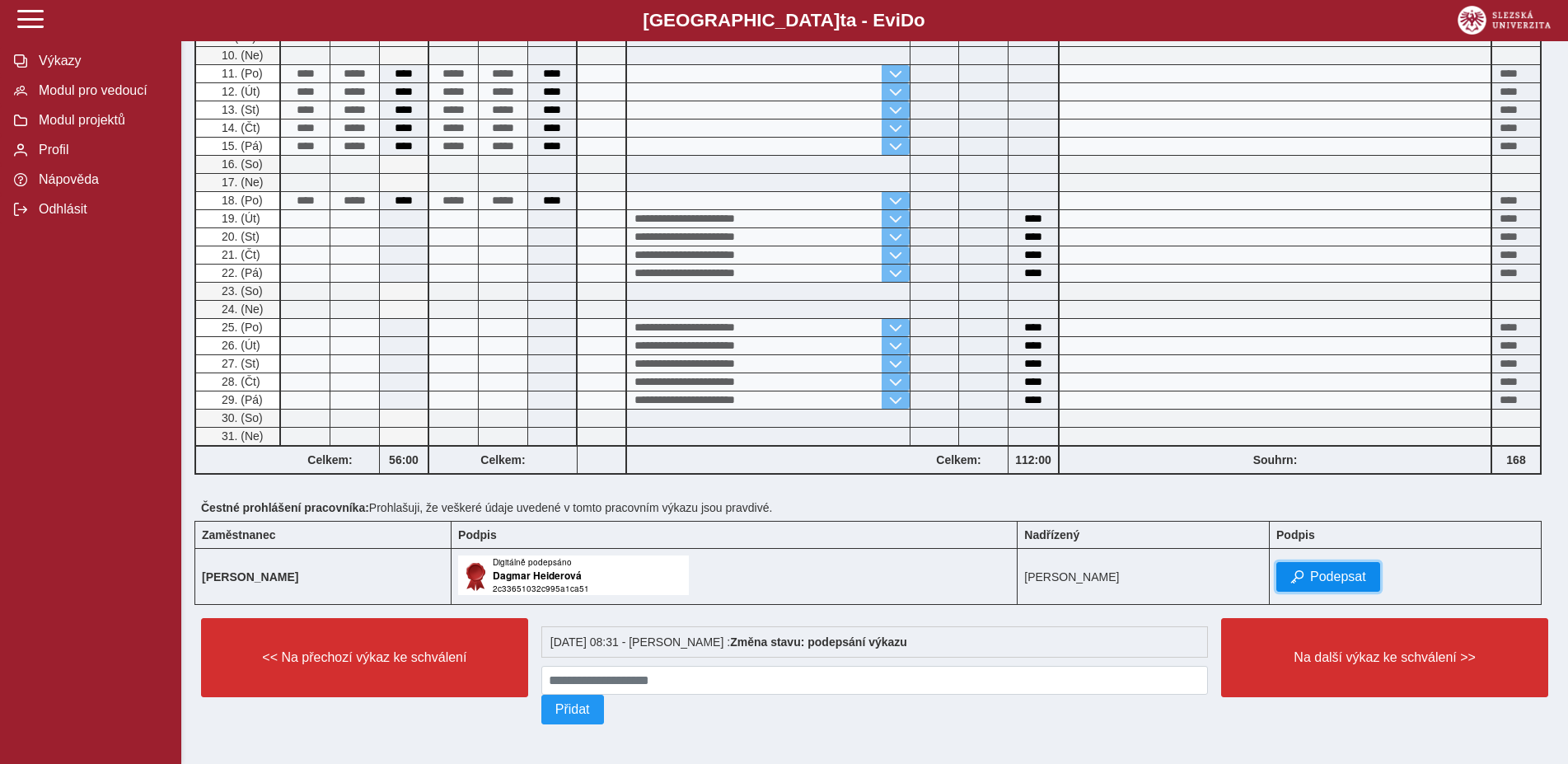
click at [1355, 569] on span "Podepsat" at bounding box center [1338, 577] width 56 height 15
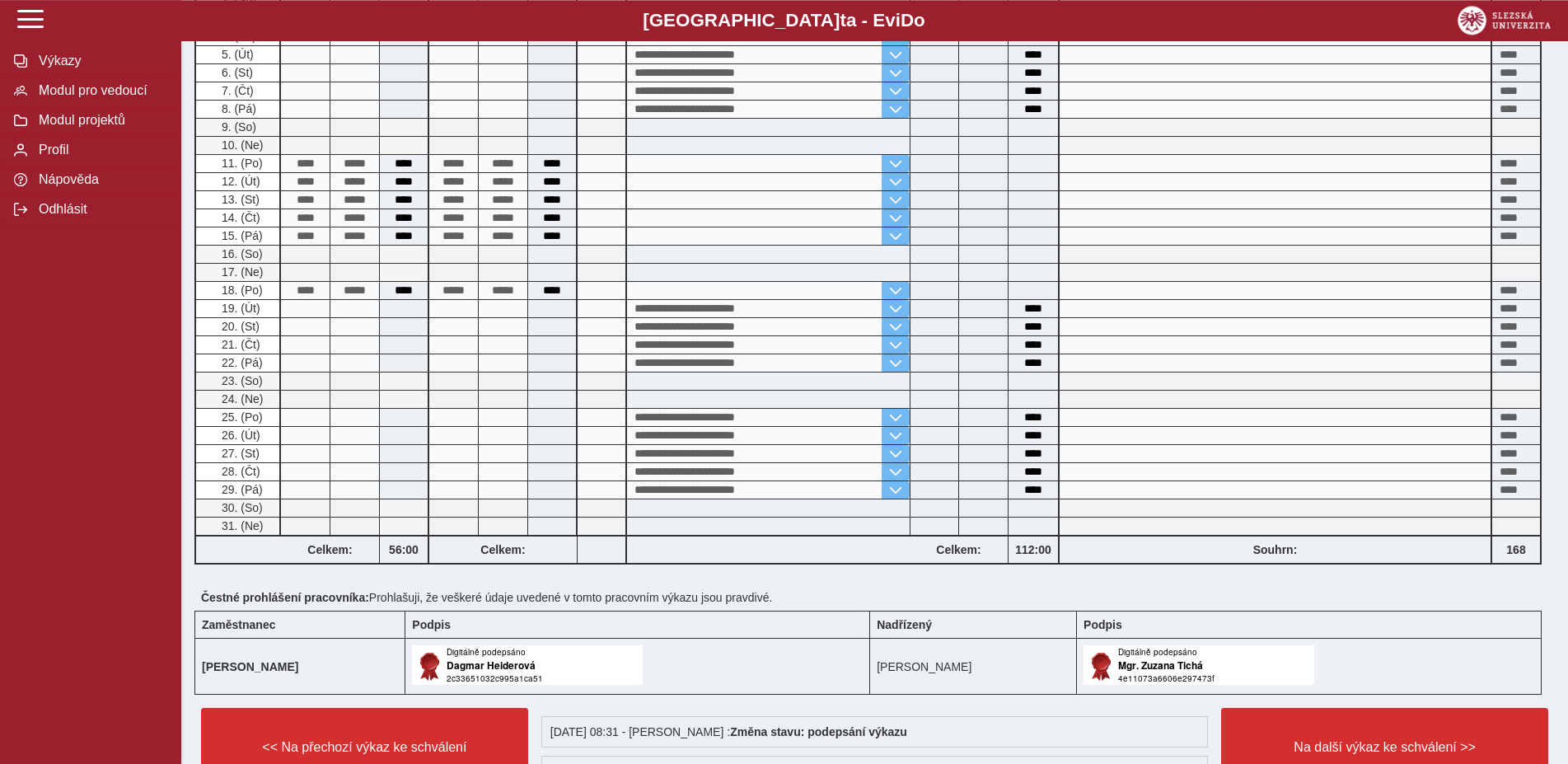
scroll to position [504, 0]
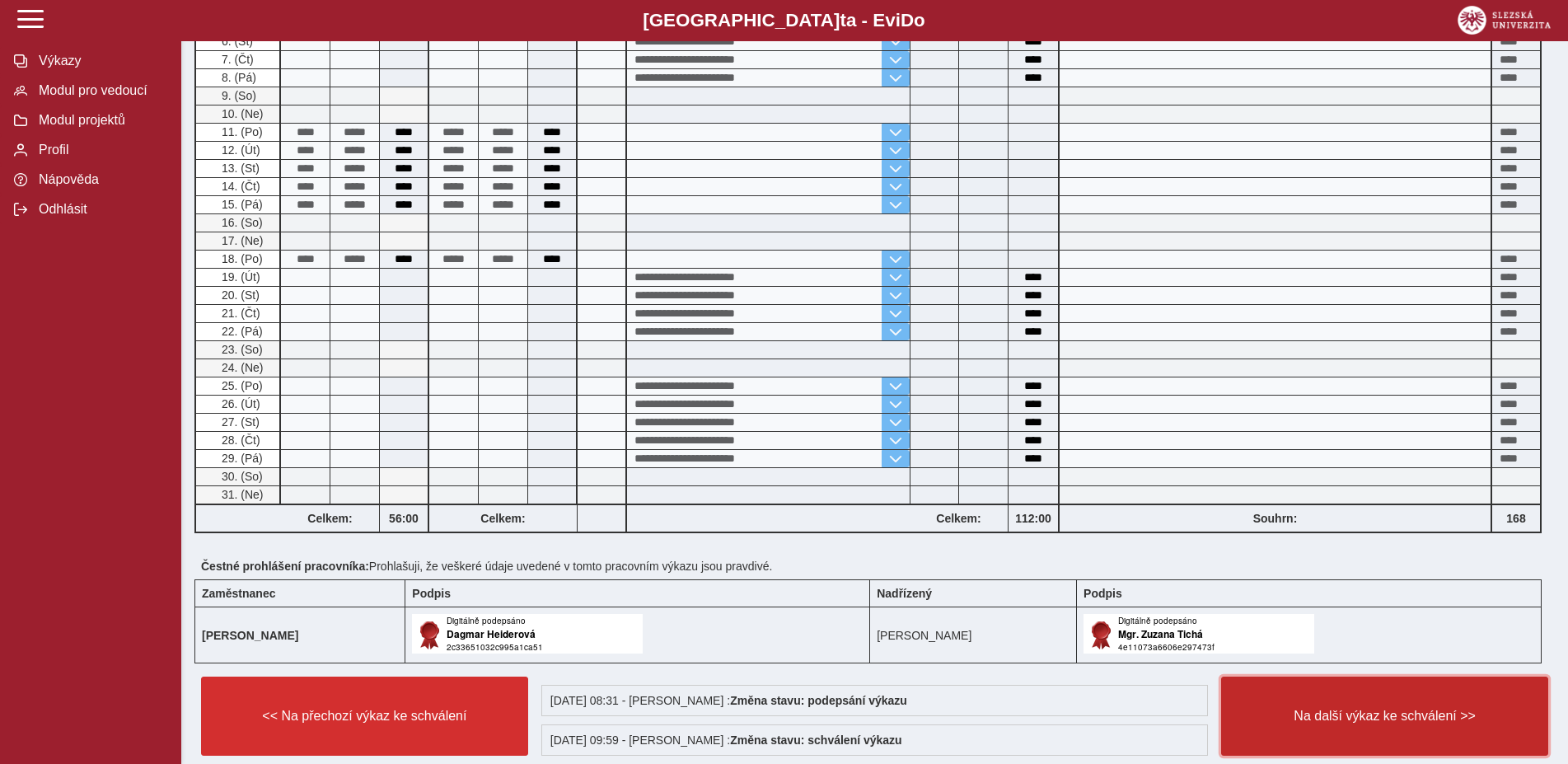
click at [1355, 716] on button "Na další výkaz ke schválení >>" at bounding box center [1385, 716] width 327 height 80
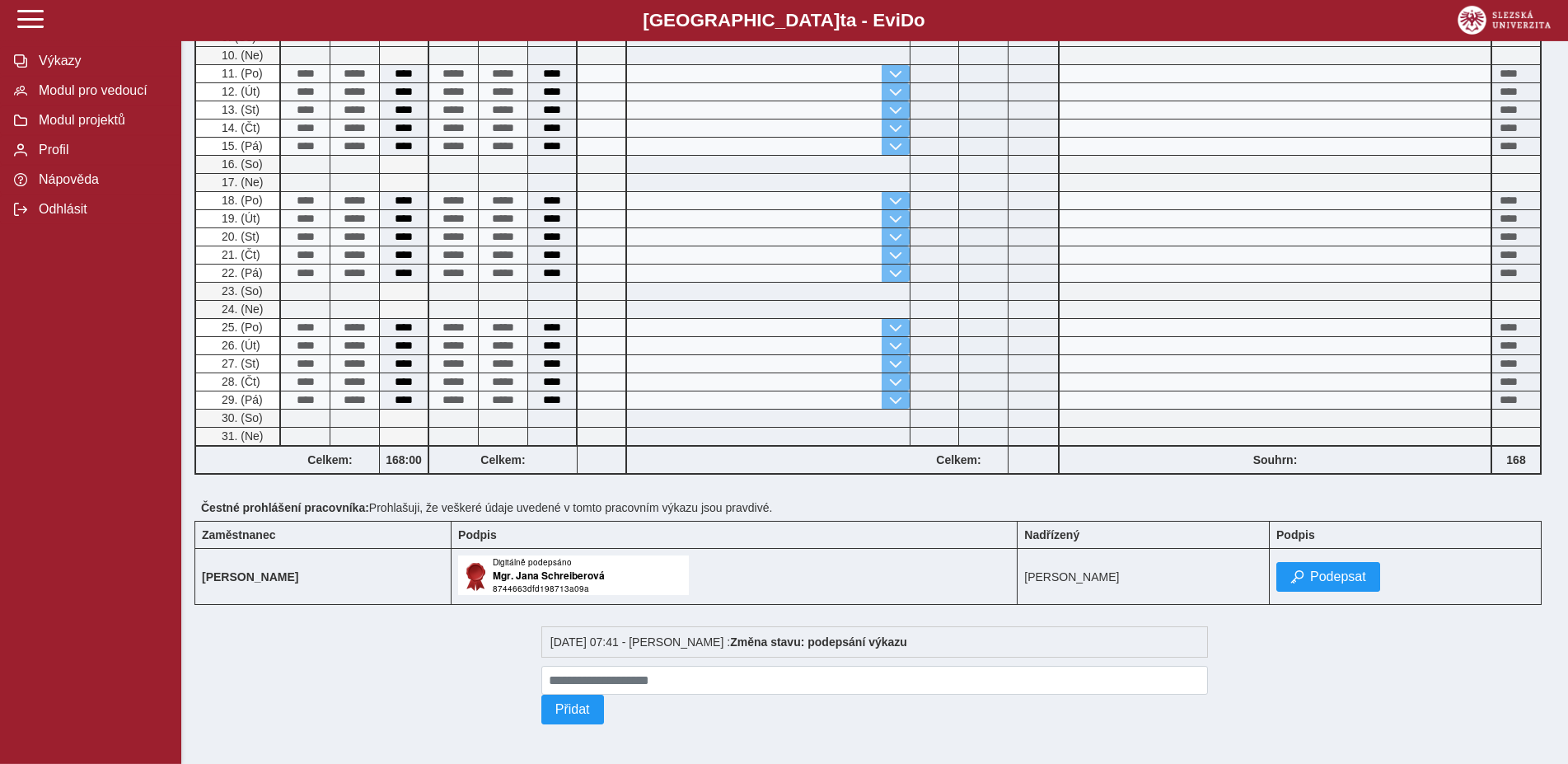
scroll to position [394, 0]
click at [1335, 569] on span "Podepsat" at bounding box center [1338, 577] width 56 height 15
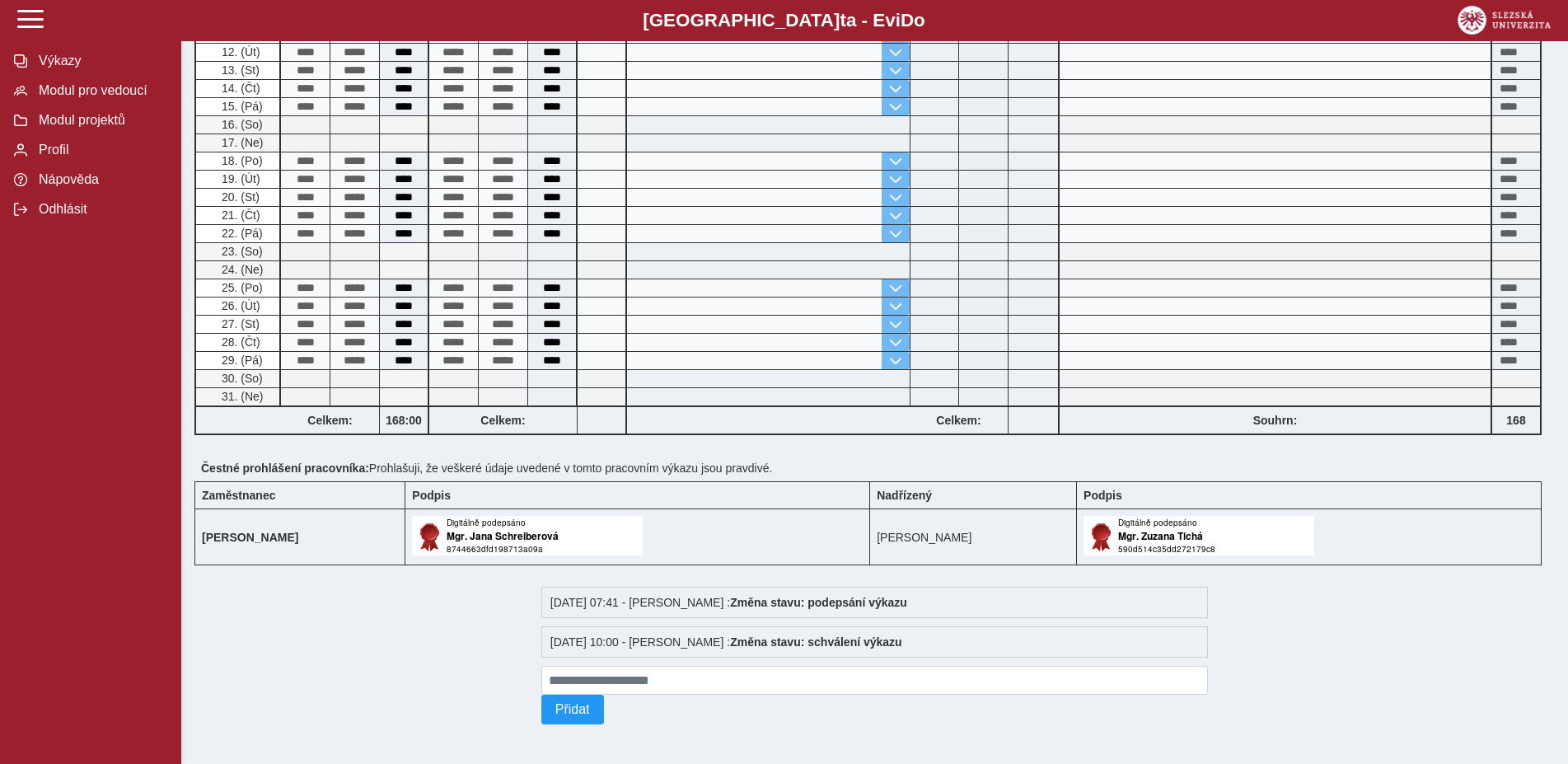
scroll to position [0, 0]
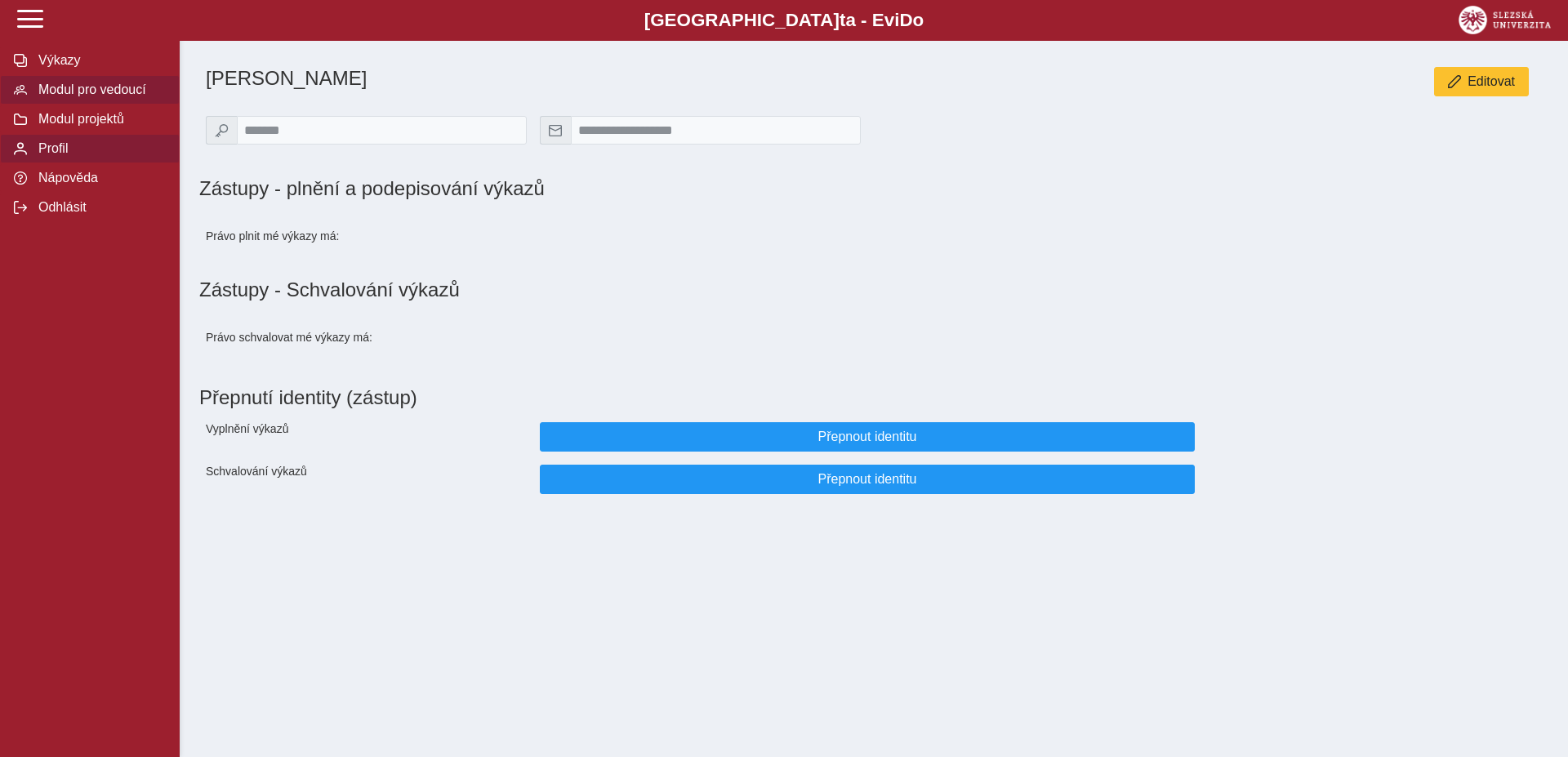
click at [125, 97] on span "Modul pro vedoucí" at bounding box center [100, 90] width 132 height 14
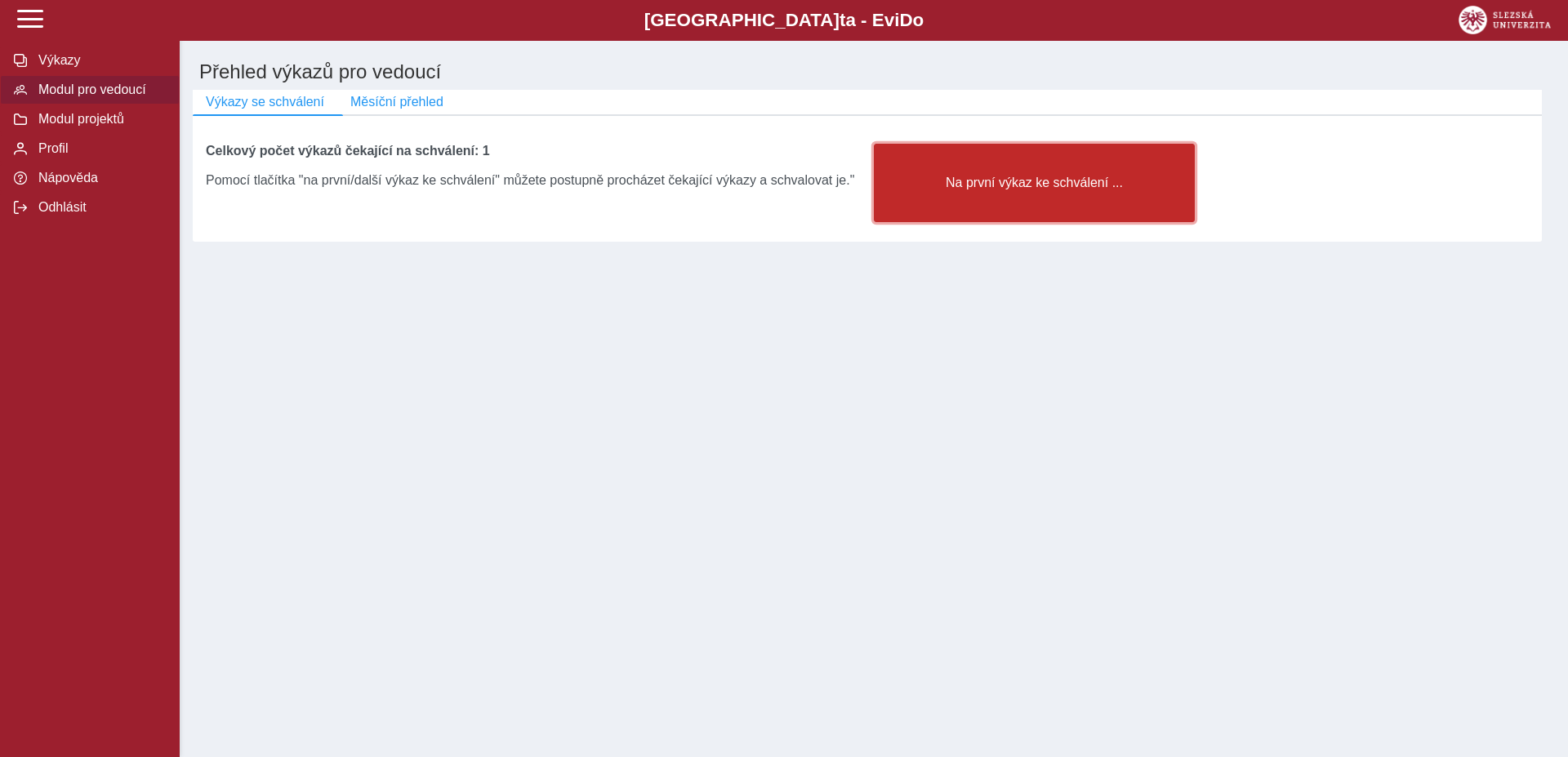
click at [1058, 186] on span "Na první výkaz ke schválení ..." at bounding box center [1034, 183] width 293 height 14
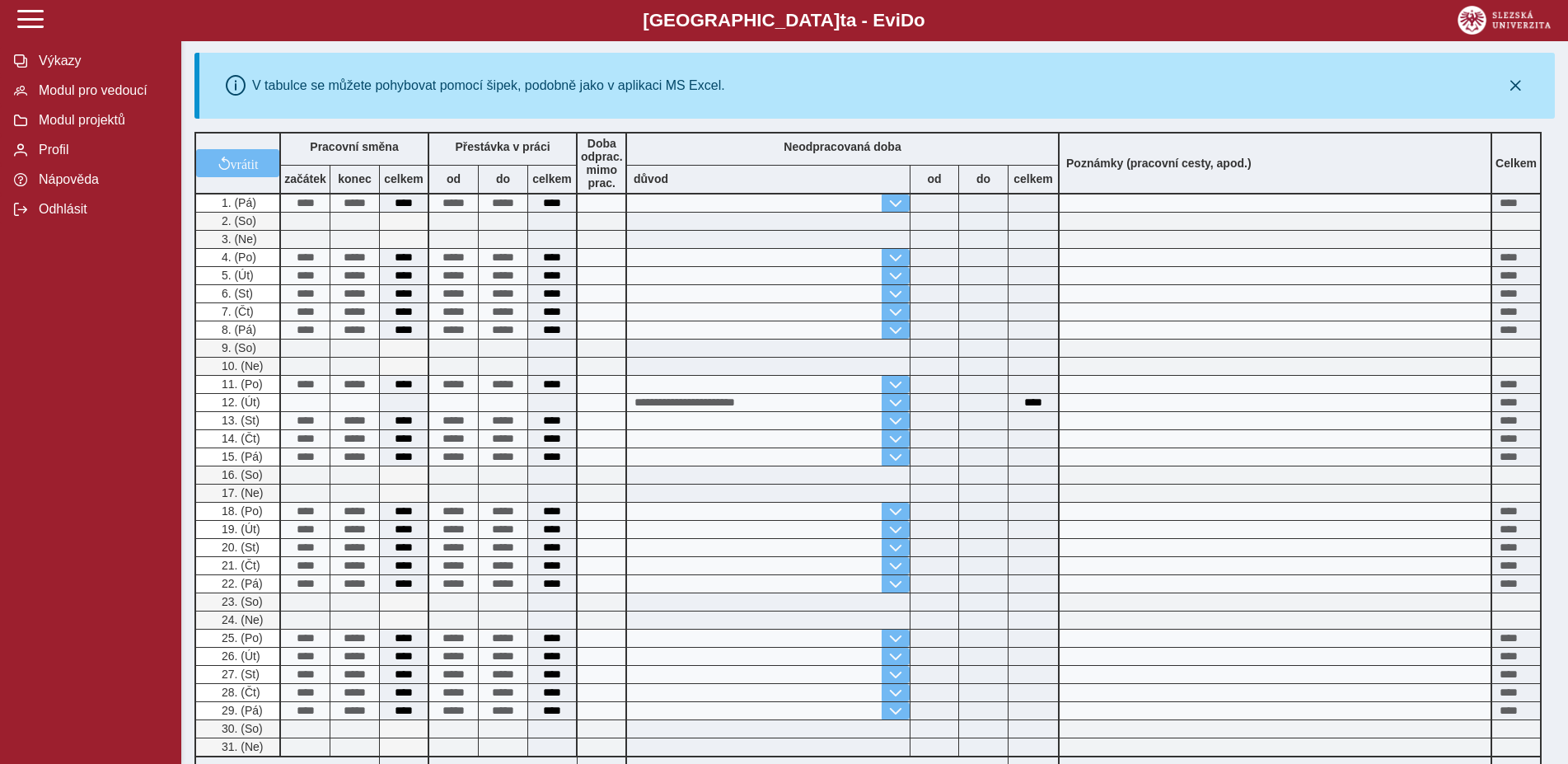
scroll to position [504, 0]
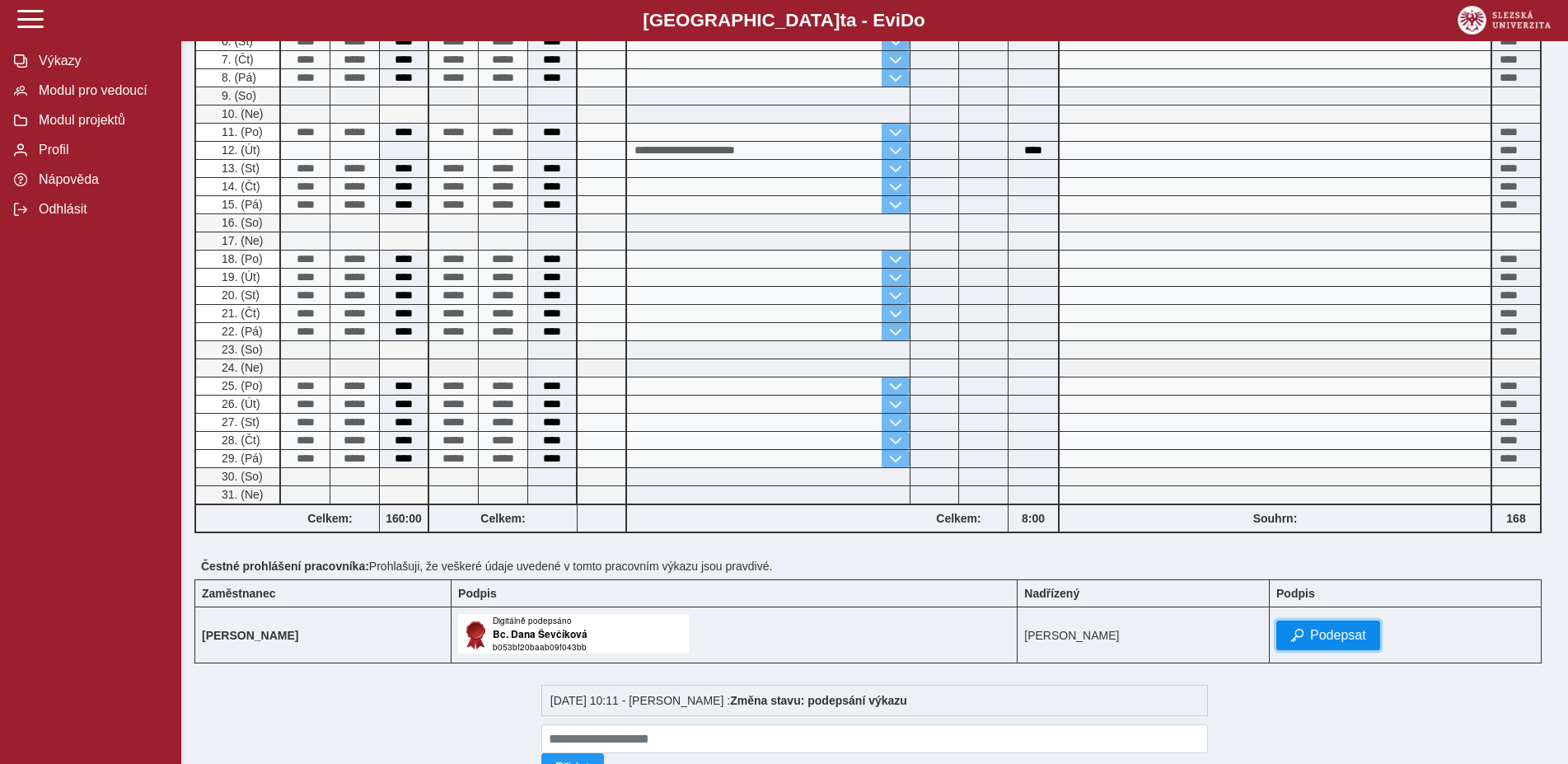
click at [1330, 634] on button "Podepsat" at bounding box center [1329, 635] width 104 height 29
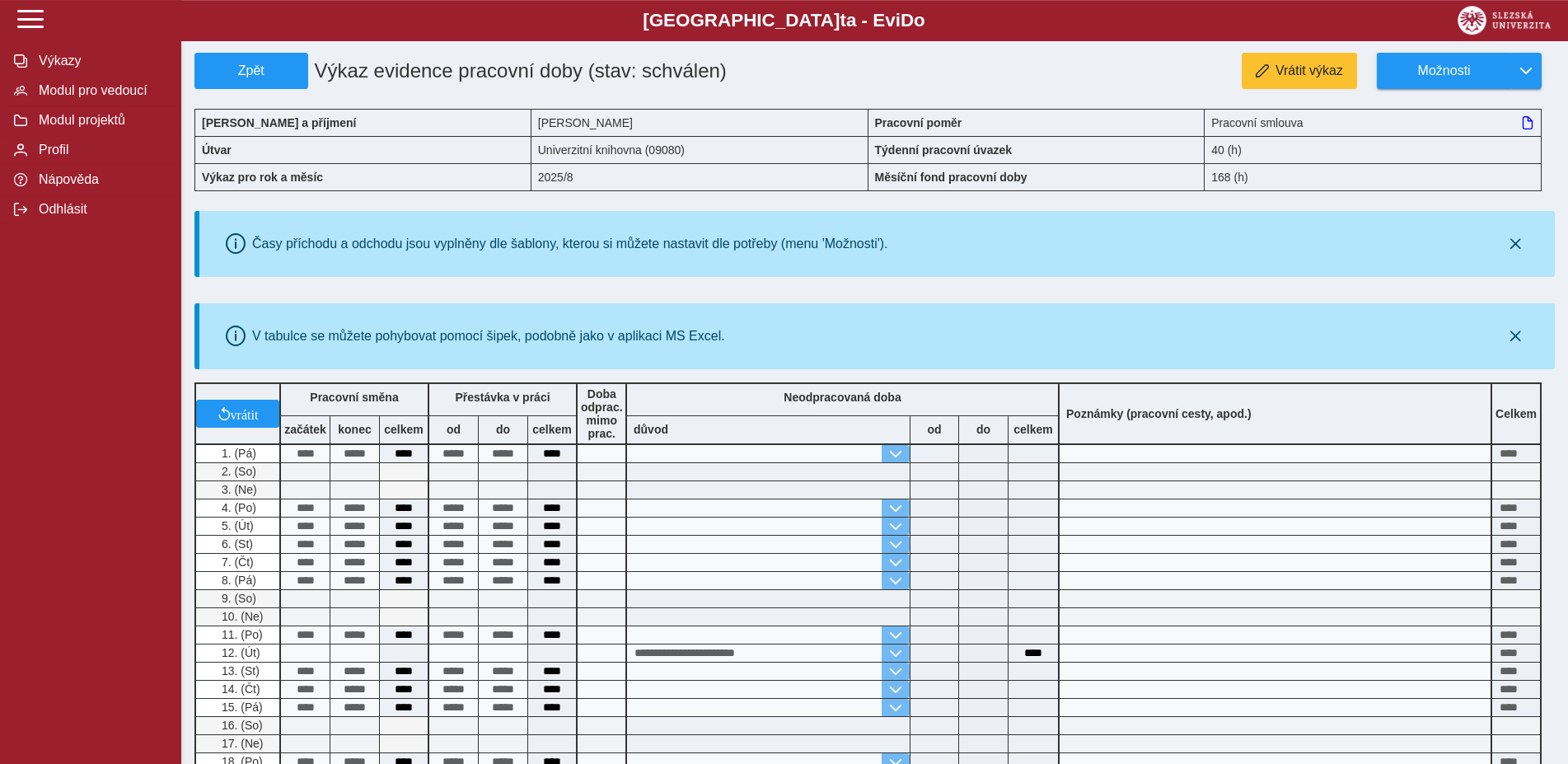
scroll to position [0, 0]
